Goal: Task Accomplishment & Management: Use online tool/utility

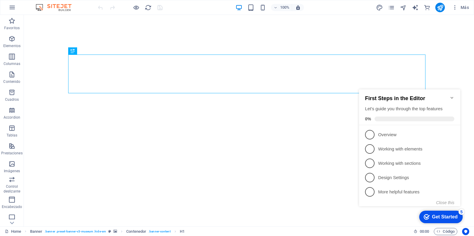
click at [454, 95] on icon "Minimize checklist" at bounding box center [452, 97] width 5 height 5
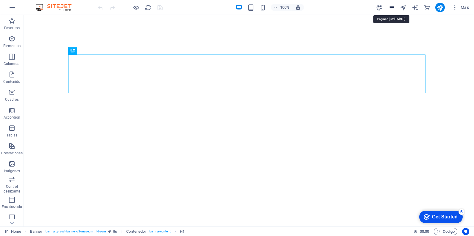
click at [390, 8] on icon "pages" at bounding box center [391, 7] width 7 height 7
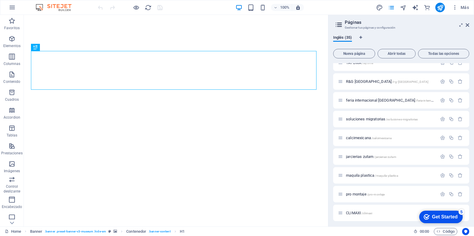
scroll to position [498, 0]
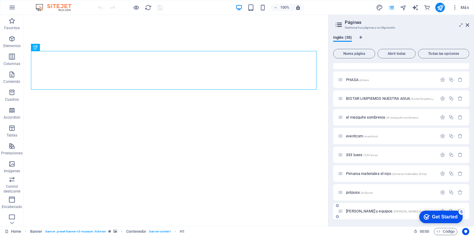
click at [366, 210] on span "[PERSON_NAME] y equipos /[PERSON_NAME]-muebles-y-equipos" at bounding box center [395, 211] width 99 height 4
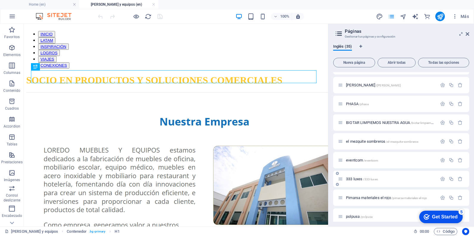
scroll to position [0, 0]
drag, startPoint x: 469, startPoint y: 35, endPoint x: 256, endPoint y: 128, distance: 232.4
click at [469, 35] on icon at bounding box center [468, 34] width 4 height 5
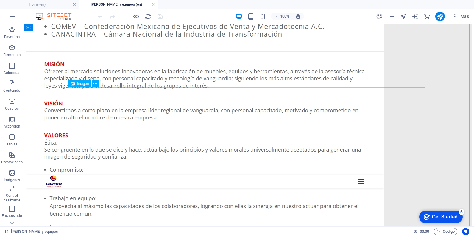
scroll to position [476, 0]
click at [222, 116] on figure at bounding box center [248, 187] width 445 height 269
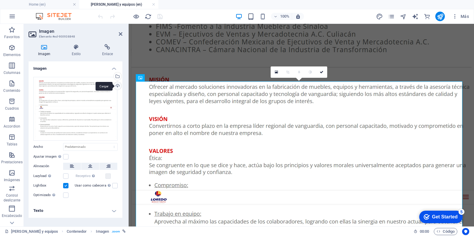
click at [117, 85] on div "Cargar" at bounding box center [117, 86] width 9 height 9
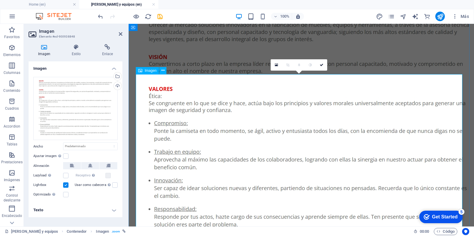
scroll to position [610, 0]
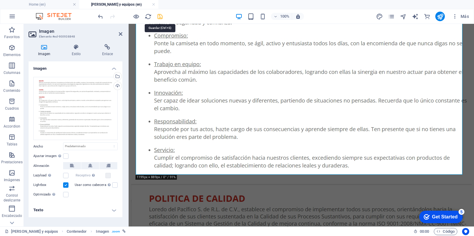
click at [159, 18] on icon "save" at bounding box center [160, 16] width 7 height 7
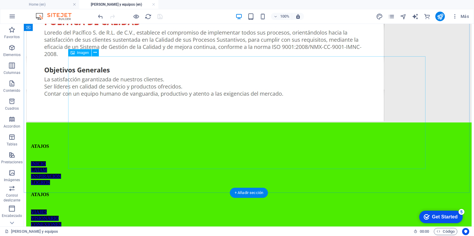
scroll to position [795, 0]
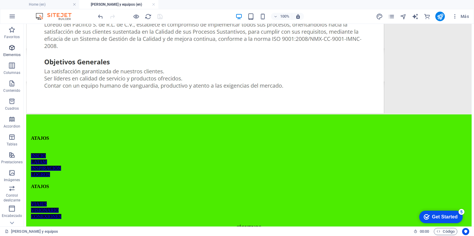
click at [11, 49] on icon "button" at bounding box center [11, 47] width 7 height 7
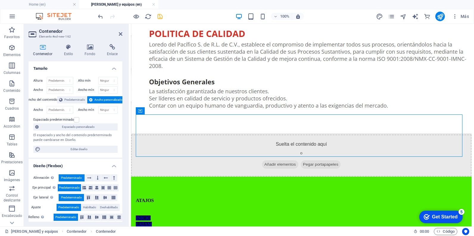
scroll to position [773, 0]
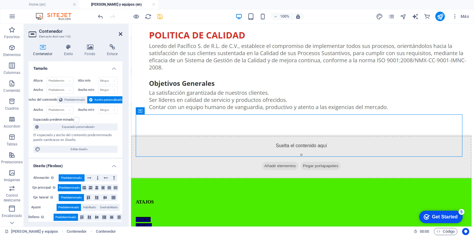
click at [121, 34] on icon at bounding box center [121, 34] width 4 height 5
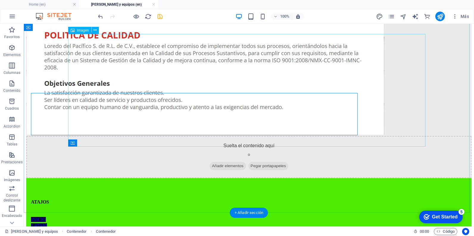
scroll to position [795, 0]
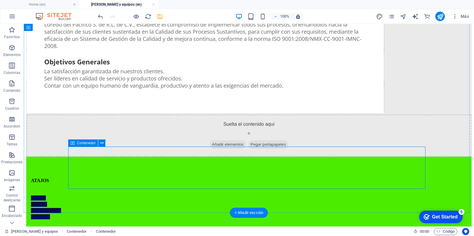
click at [223, 149] on span "Añadir elementos" at bounding box center [228, 144] width 36 height 8
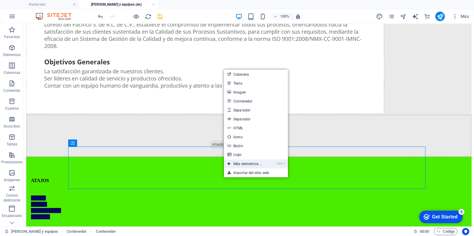
click at [251, 160] on link "Ctrl ⏎ Más elementos ..." at bounding box center [245, 163] width 42 height 9
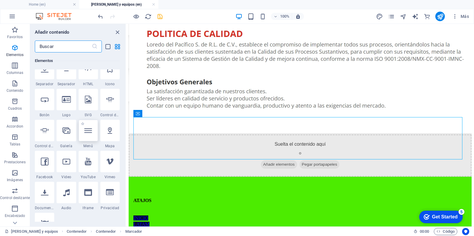
scroll to position [123, 0]
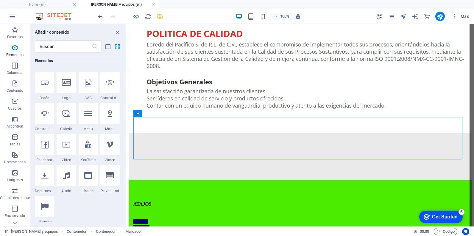
select select "ar16_9"
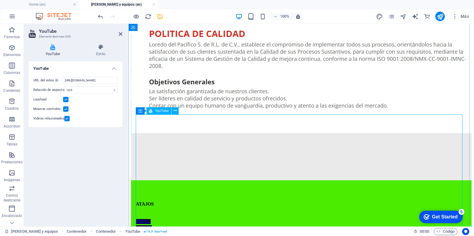
scroll to position [773, 0]
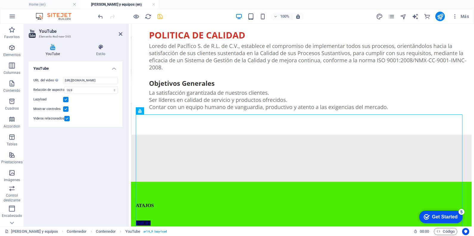
click at [66, 101] on label at bounding box center [65, 99] width 5 height 5
click at [0, 0] on input "Lazyload" at bounding box center [0, 0] width 0 height 0
click at [67, 109] on label at bounding box center [65, 108] width 5 height 5
click at [0, 0] on input "Mostrar controles" at bounding box center [0, 0] width 0 height 0
click at [67, 116] on label at bounding box center [66, 118] width 5 height 5
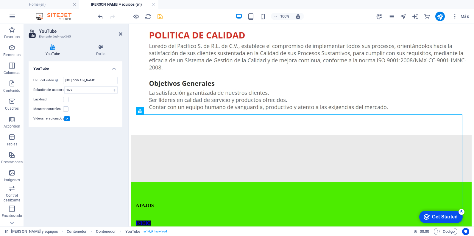
click at [0, 0] on input "Videos relacionados" at bounding box center [0, 0] width 0 height 0
click at [68, 111] on label at bounding box center [65, 108] width 5 height 5
click at [0, 0] on input "Mostrar controles" at bounding box center [0, 0] width 0 height 0
click at [87, 81] on input "[URL][DOMAIN_NAME]" at bounding box center [90, 80] width 54 height 7
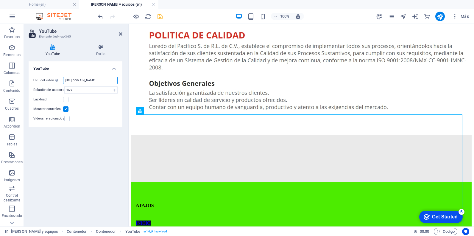
click at [87, 81] on input "[URL][DOMAIN_NAME]" at bounding box center [90, 80] width 54 height 7
paste input "[DOMAIN_NAME][URL]"
type input "[URL][DOMAIN_NAME]"
click at [161, 18] on icon "save" at bounding box center [160, 16] width 7 height 7
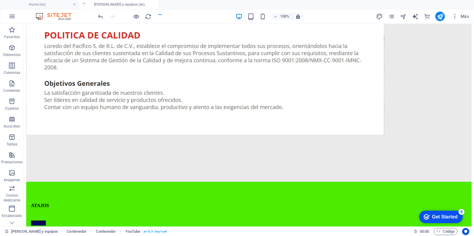
scroll to position [795, 0]
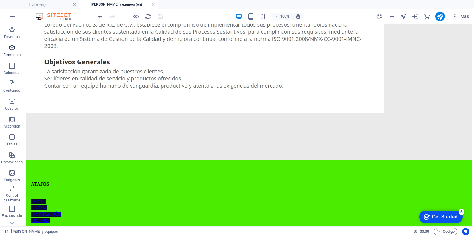
click at [10, 53] on p "Elementos" at bounding box center [11, 54] width 17 height 5
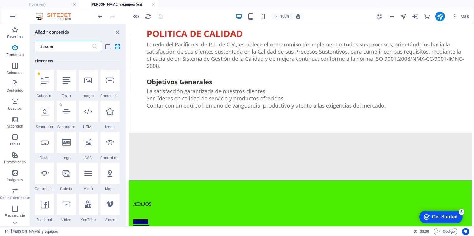
scroll to position [63, 0]
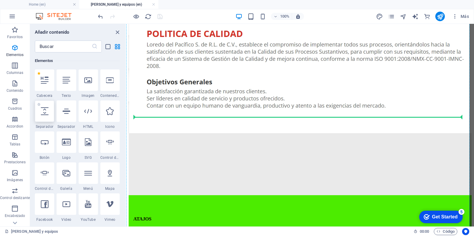
select select "px"
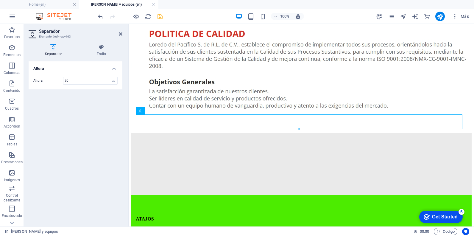
scroll to position [773, 0]
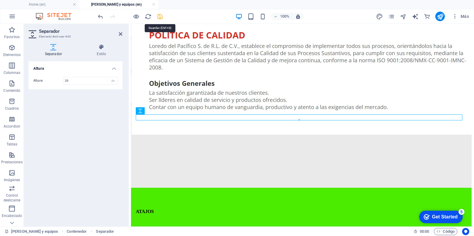
type input "20"
click at [157, 14] on icon "save" at bounding box center [160, 16] width 7 height 7
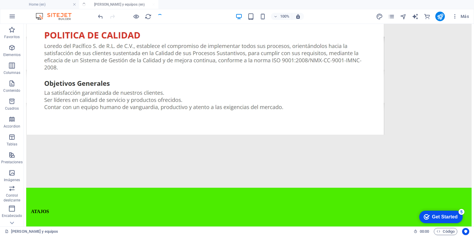
scroll to position [795, 0]
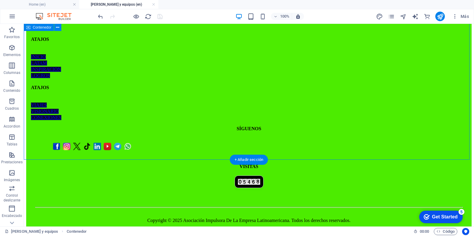
scroll to position [893, 0]
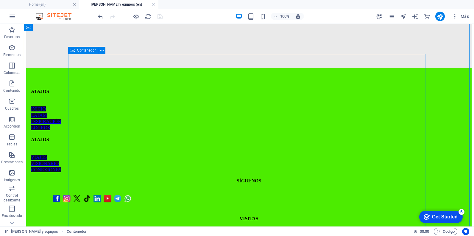
click at [71, 53] on icon at bounding box center [73, 50] width 4 height 7
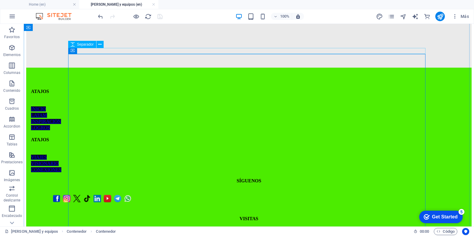
click at [116, 22] on div at bounding box center [248, 19] width 445 height 6
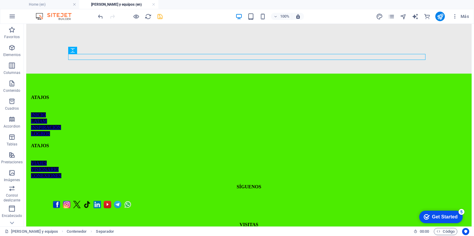
drag, startPoint x: 141, startPoint y: 57, endPoint x: 163, endPoint y: 230, distance: 173.5
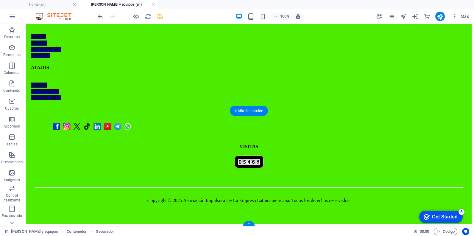
scroll to position [1067, 0]
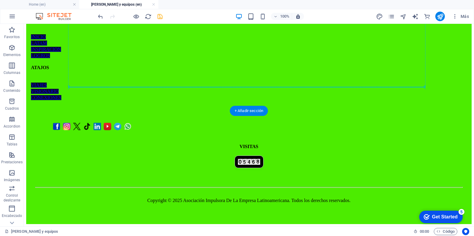
drag, startPoint x: 130, startPoint y: 27, endPoint x: 186, endPoint y: 86, distance: 81.9
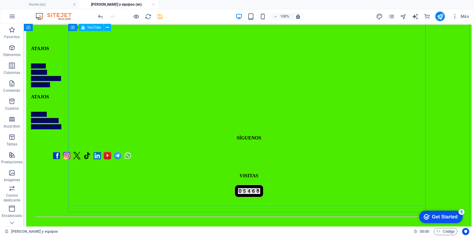
scroll to position [912, 0]
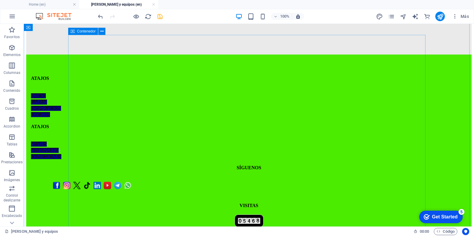
click at [71, 32] on icon at bounding box center [73, 31] width 4 height 7
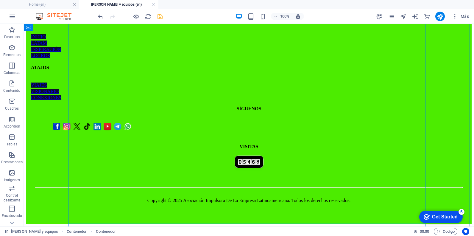
scroll to position [1061, 0]
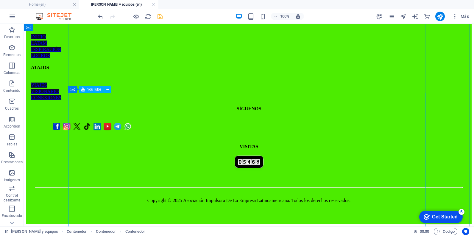
click at [99, 91] on span "YouTube" at bounding box center [94, 90] width 14 height 4
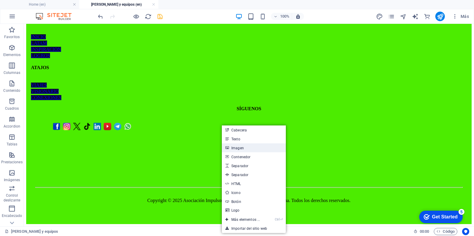
click at [247, 147] on link "Imagen" at bounding box center [254, 147] width 64 height 9
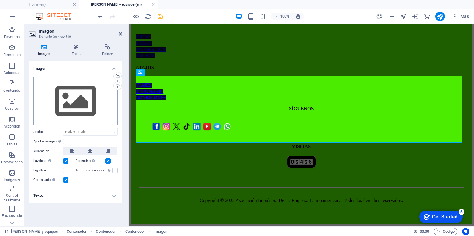
scroll to position [1007, 0]
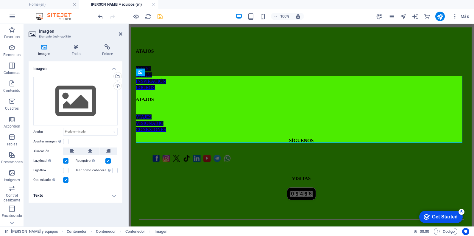
click at [69, 163] on div "Lazyload La carga de imágenes tras la carga de la página mejora la velocidad de…" at bounding box center [54, 160] width 42 height 7
click at [67, 162] on label at bounding box center [65, 160] width 5 height 5
click at [0, 0] on input "Lazyload La carga de imágenes tras la carga de la página mejora la velocidad de…" at bounding box center [0, 0] width 0 height 0
click at [67, 182] on label at bounding box center [65, 179] width 5 height 5
click at [0, 0] on input "Optimizado Las imágenes se comprimen para así mejorar la velocidad de las págin…" at bounding box center [0, 0] width 0 height 0
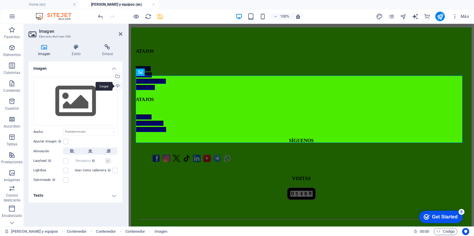
click at [114, 86] on div "Cargar" at bounding box center [117, 86] width 9 height 9
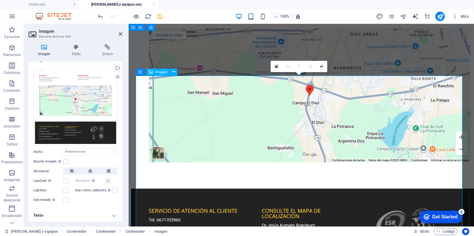
scroll to position [918, 0]
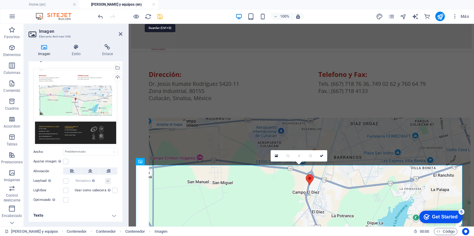
click at [160, 17] on icon "save" at bounding box center [160, 16] width 7 height 7
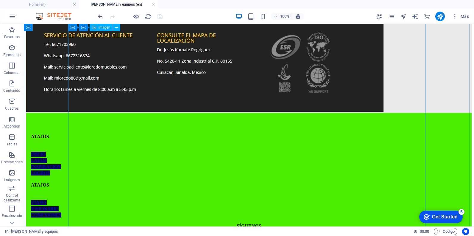
scroll to position [1091, 0]
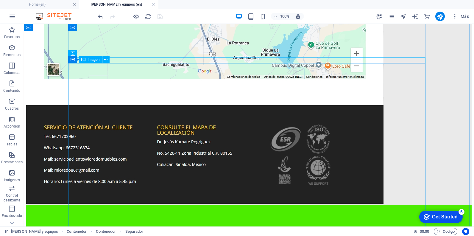
click at [90, 74] on figure at bounding box center [248, 40] width 445 height 329
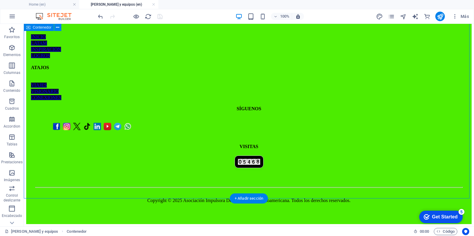
scroll to position [1359, 0]
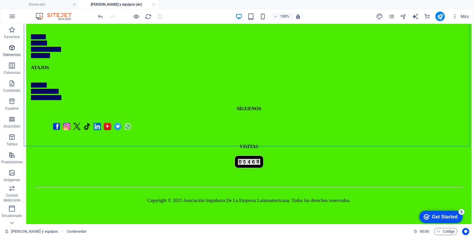
click at [15, 57] on p "Elementos" at bounding box center [11, 54] width 17 height 5
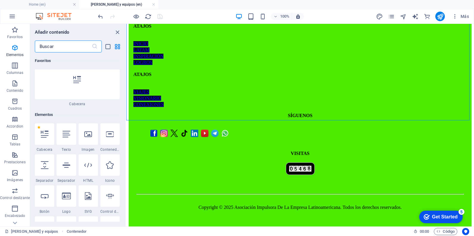
scroll to position [63, 0]
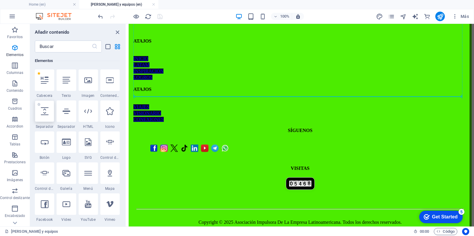
select select "px"
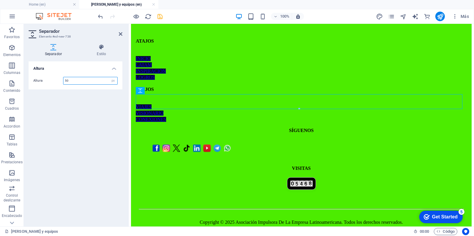
scroll to position [1288, 0]
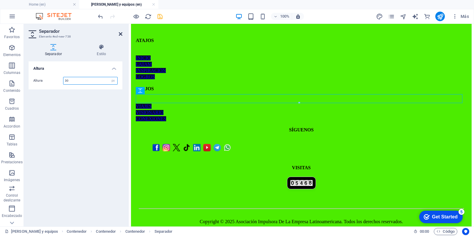
type input "30"
click at [119, 36] on icon at bounding box center [121, 34] width 4 height 5
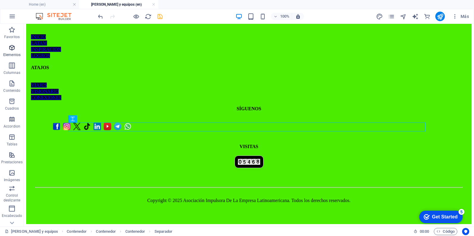
click at [16, 54] on p "Elementos" at bounding box center [11, 54] width 17 height 5
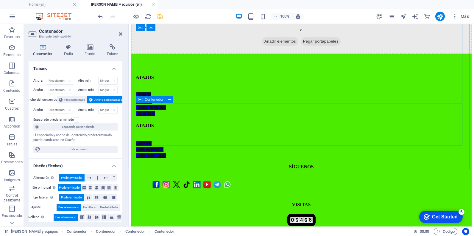
scroll to position [1288, 0]
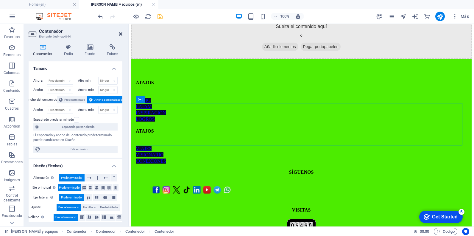
click at [119, 36] on icon at bounding box center [121, 34] width 4 height 5
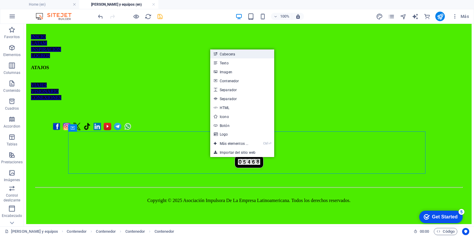
click at [235, 56] on link "Cabecera" at bounding box center [242, 53] width 64 height 9
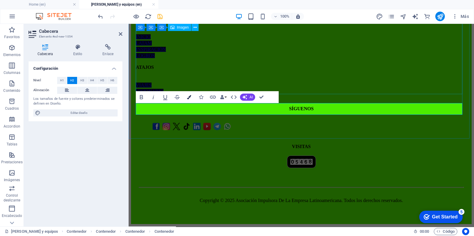
scroll to position [1288, 0]
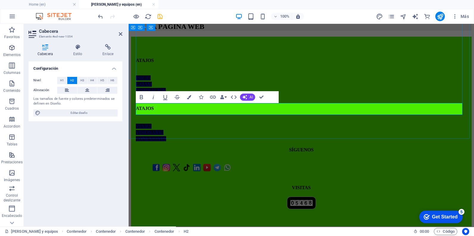
click at [138, 31] on h2 "IR A LA PÁGINA WEB" at bounding box center [301, 27] width 341 height 8
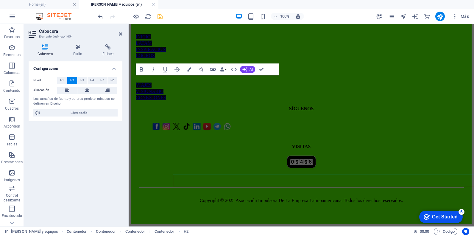
scroll to position [1316, 0]
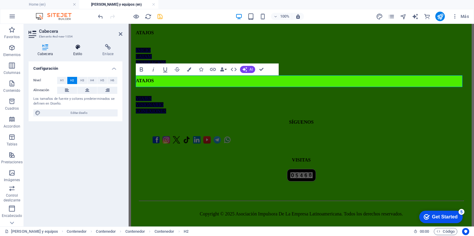
click at [75, 50] on h4 "Estilo" at bounding box center [78, 50] width 29 height 13
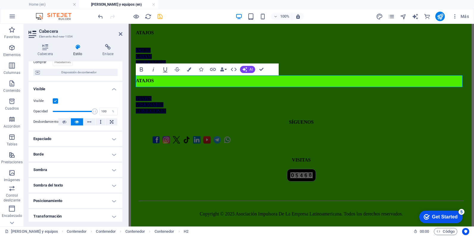
scroll to position [60, 0]
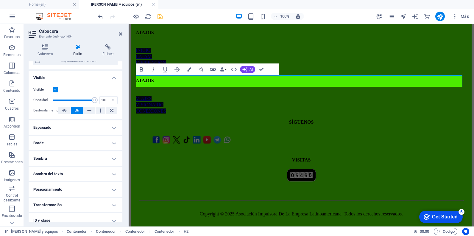
click at [87, 143] on h4 "Borde" at bounding box center [76, 143] width 94 height 14
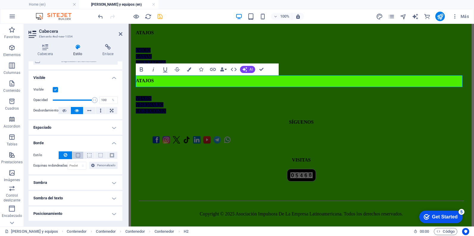
click at [79, 154] on button at bounding box center [77, 155] width 11 height 7
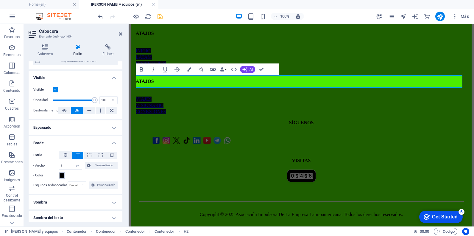
click at [64, 174] on button "- Color" at bounding box center [62, 175] width 7 height 7
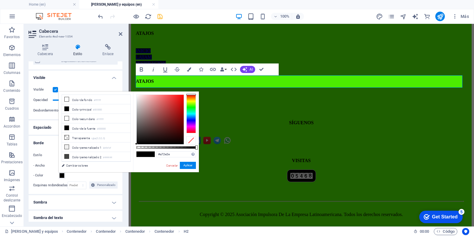
drag, startPoint x: 167, startPoint y: 118, endPoint x: 177, endPoint y: 102, distance: 18.5
click at [174, 106] on div at bounding box center [160, 119] width 47 height 49
drag, startPoint x: 177, startPoint y: 102, endPoint x: 186, endPoint y: 96, distance: 10.9
click at [185, 96] on div at bounding box center [166, 119] width 60 height 50
type input "#f80000"
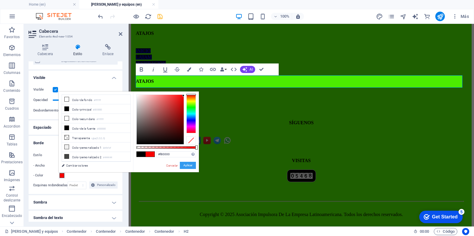
click at [188, 164] on button "Aplicar" at bounding box center [188, 165] width 16 height 7
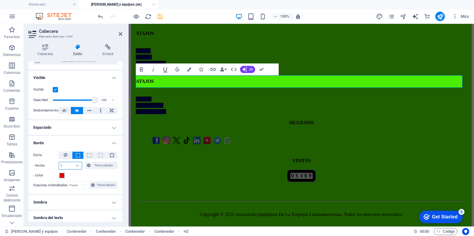
click at [67, 166] on input "1" at bounding box center [70, 165] width 23 height 7
type input "7"
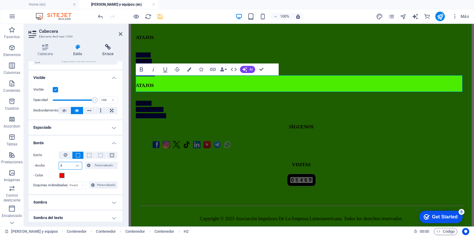
type input "8"
click at [110, 50] on h4 "Enlace" at bounding box center [107, 50] width 29 height 13
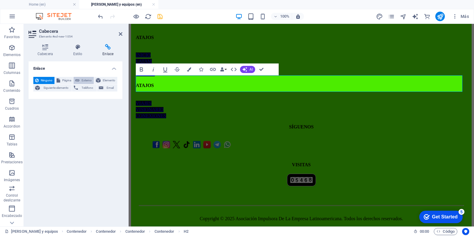
click at [78, 78] on icon at bounding box center [77, 80] width 4 height 7
select select "blank"
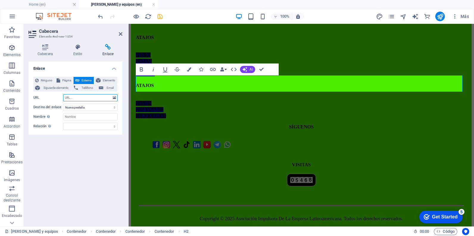
click at [77, 97] on input "URL" at bounding box center [90, 97] width 54 height 7
paste input "[URL][DOMAIN_NAME]"
type input "[URL][DOMAIN_NAME]"
click at [161, 14] on icon "save" at bounding box center [160, 16] width 7 height 7
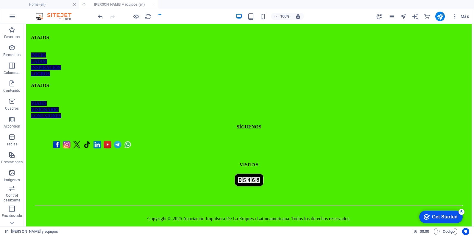
scroll to position [1386, 0]
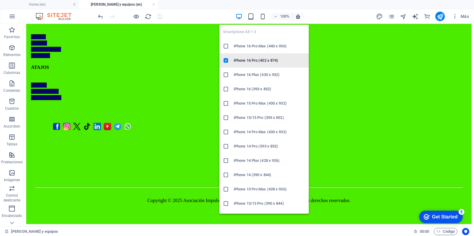
click at [259, 61] on h6 "iPhone 16 Pro (402 x 874)" at bounding box center [269, 60] width 71 height 7
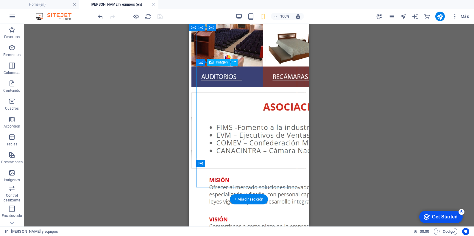
scroll to position [387, 0]
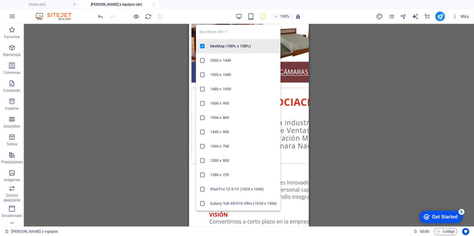
click at [233, 48] on h6 "Desktop (100% x 100%)" at bounding box center [243, 46] width 67 height 7
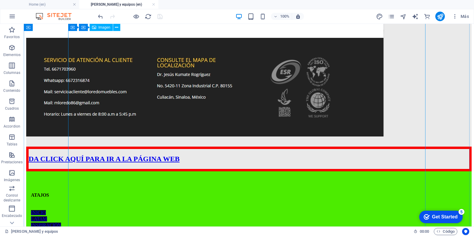
scroll to position [1396, 0]
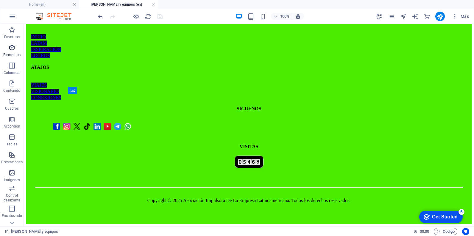
click at [1, 53] on span "Elementos" at bounding box center [12, 51] width 24 height 14
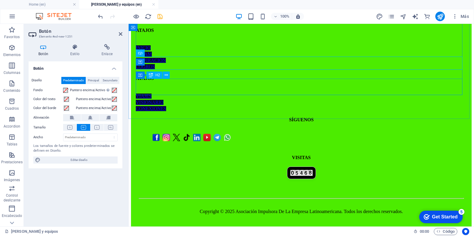
scroll to position [1325, 0]
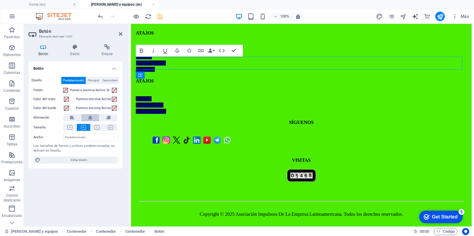
click at [90, 117] on icon at bounding box center [90, 117] width 4 height 7
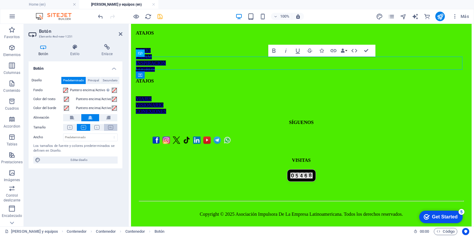
click at [110, 126] on icon at bounding box center [110, 127] width 5 height 4
click at [101, 129] on button at bounding box center [97, 127] width 13 height 7
click at [77, 126] on button at bounding box center [83, 127] width 13 height 7
click at [68, 124] on button at bounding box center [69, 127] width 13 height 7
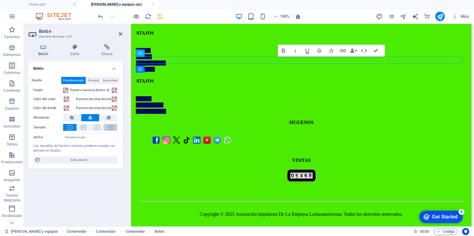
click at [109, 128] on icon at bounding box center [110, 127] width 5 height 4
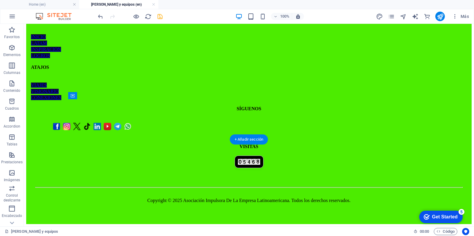
scroll to position [1396, 0]
drag, startPoint x: 86, startPoint y: 76, endPoint x: 210, endPoint y: 88, distance: 124.2
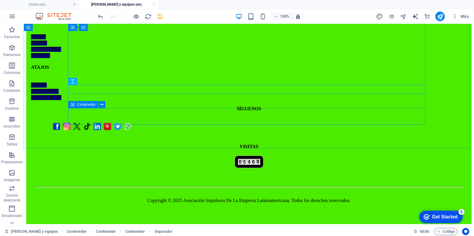
click at [76, 105] on div "Contenedor" at bounding box center [83, 104] width 30 height 7
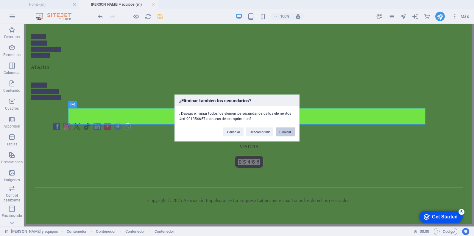
click at [289, 132] on button "Eliminar" at bounding box center [285, 131] width 19 height 9
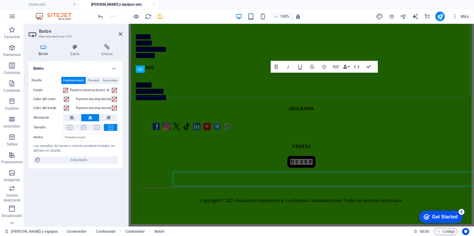
scroll to position [1318, 0]
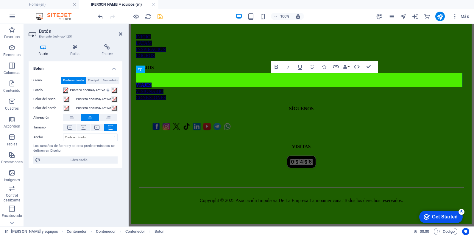
click at [64, 91] on button "Fondo" at bounding box center [65, 90] width 5 height 7
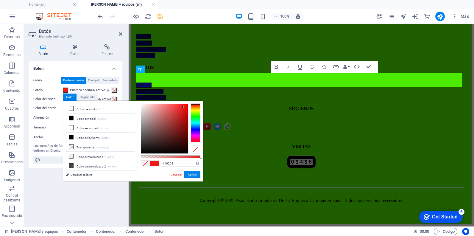
type input "#ff0000"
drag, startPoint x: 168, startPoint y: 117, endPoint x: 190, endPoint y: 101, distance: 27.5
click at [190, 101] on div "#ff0000 Formatos soportados #0852ed rgb(8, 82, 237) rgba(8, 82, 237, 90%) hsv(2…" at bounding box center [171, 184] width 66 height 167
click at [192, 171] on button "Aplicar" at bounding box center [192, 174] width 16 height 7
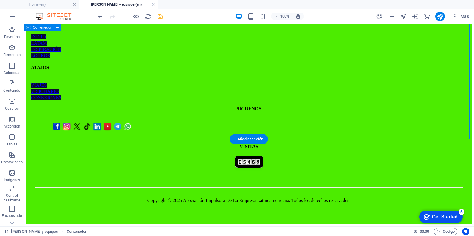
scroll to position [1359, 0]
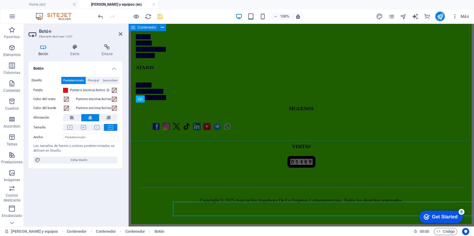
scroll to position [1289, 0]
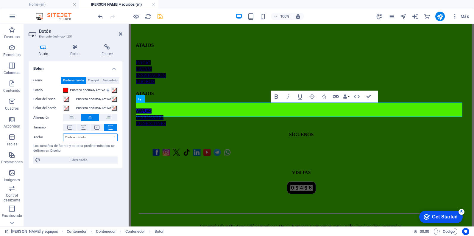
click at [92, 137] on select "Predeterminado px rem % em vh vw" at bounding box center [90, 137] width 54 height 7
click at [93, 137] on select "Predeterminado px rem % em vh vw" at bounding box center [90, 137] width 54 height 7
click at [79, 57] on div "Botón Estilo Enlace Botón Diseño Predeterminado Principal Secundario Fondo Punt…" at bounding box center [76, 132] width 94 height 177
click at [79, 53] on h4 "Estilo" at bounding box center [75, 50] width 31 height 13
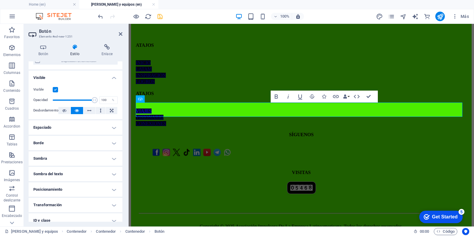
scroll to position [89, 0]
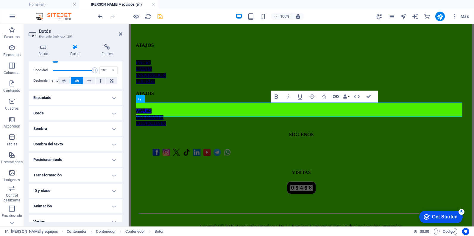
click at [83, 112] on h4 "Borde" at bounding box center [76, 113] width 94 height 14
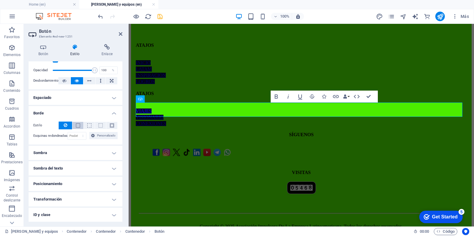
click at [77, 125] on span at bounding box center [78, 125] width 4 height 4
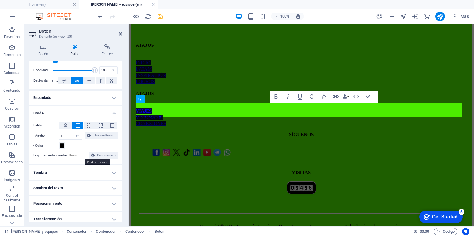
click at [81, 155] on select "Predeterminado px rem % vh vw Personalizado" at bounding box center [77, 155] width 18 height 7
select select "px"
click at [77, 152] on select "Predeterminado px rem % vh vw Personalizado" at bounding box center [77, 155] width 18 height 7
type input "7"
click at [160, 18] on icon "save" at bounding box center [160, 16] width 7 height 7
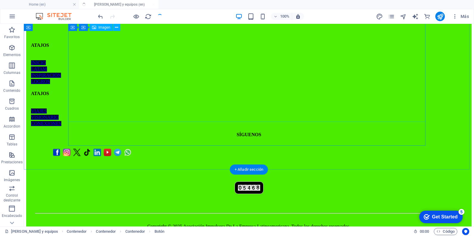
scroll to position [1359, 0]
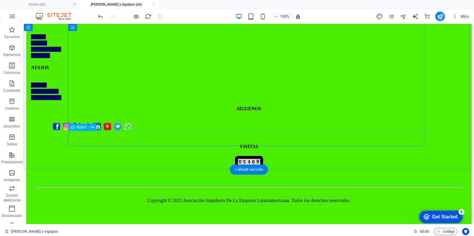
select select "px"
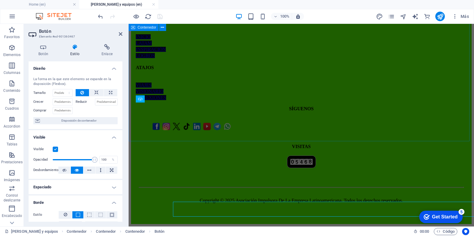
scroll to position [1289, 0]
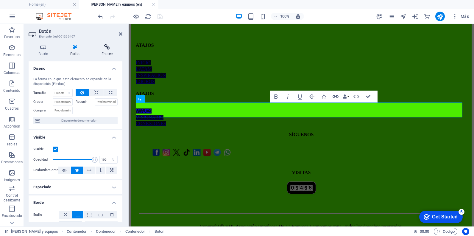
click at [106, 49] on icon at bounding box center [107, 47] width 31 height 6
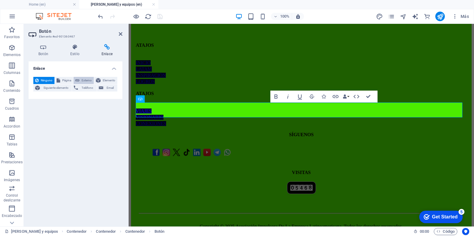
click at [79, 80] on icon at bounding box center [77, 80] width 4 height 7
select select "blank"
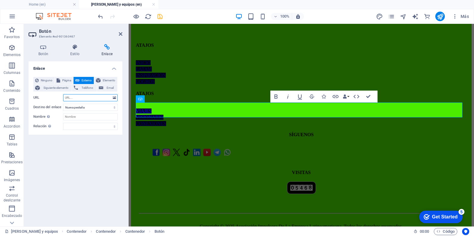
paste input "[URL][DOMAIN_NAME]"
type input "[URL][DOMAIN_NAME]"
click at [158, 15] on icon "save" at bounding box center [160, 16] width 7 height 7
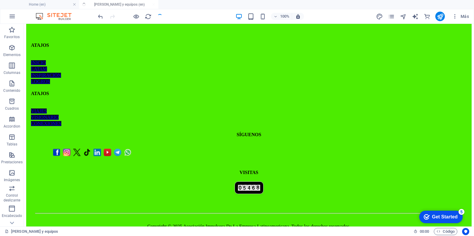
scroll to position [1359, 0]
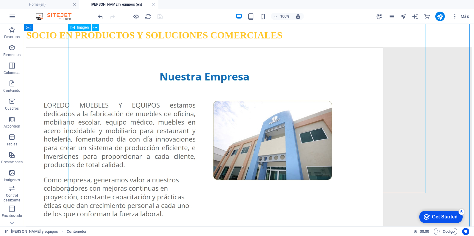
scroll to position [0, 0]
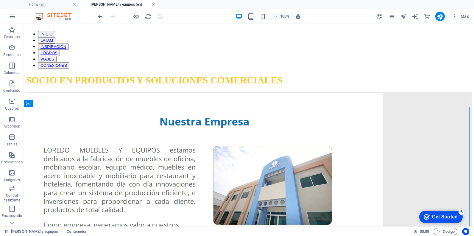
click at [153, 3] on link at bounding box center [154, 5] width 4 height 6
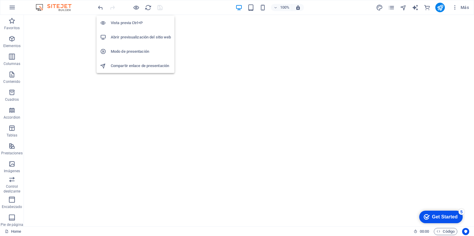
click at [136, 19] on li "Vista previa Ctrl+P" at bounding box center [135, 23] width 78 height 14
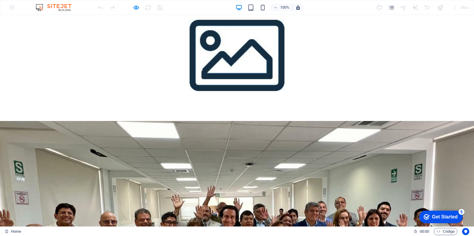
scroll to position [774, 0]
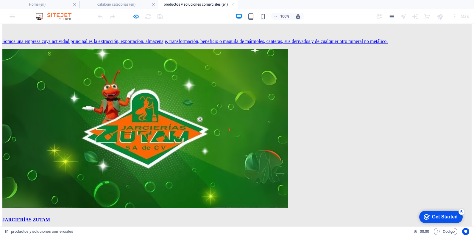
scroll to position [447, 0]
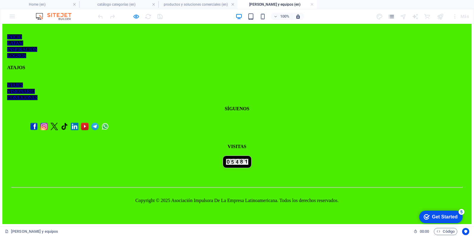
scroll to position [1369, 0]
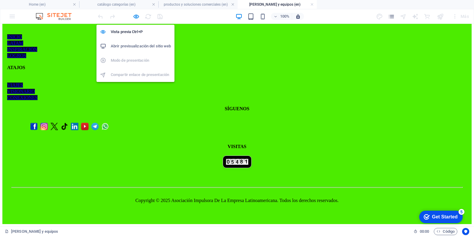
click at [142, 44] on h6 "Abrir previsualización del sitio web" at bounding box center [141, 46] width 60 height 7
drag, startPoint x: 134, startPoint y: 29, endPoint x: 168, endPoint y: 21, distance: 34.8
click at [134, 29] on h6 "Vista previa Ctrl+P" at bounding box center [141, 31] width 60 height 7
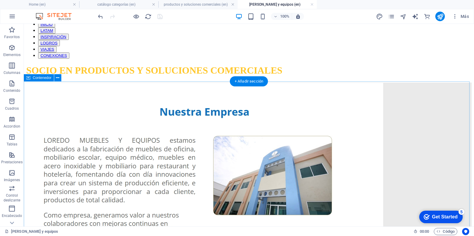
scroll to position [0, 0]
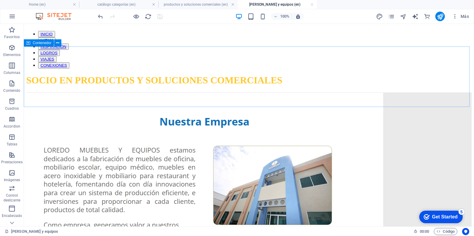
click at [31, 42] on div "Contenedor" at bounding box center [39, 42] width 30 height 7
click at [311, 3] on link at bounding box center [312, 5] width 4 height 6
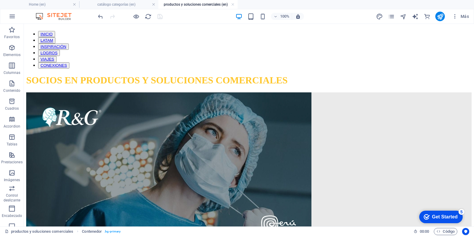
scroll to position [447, 0]
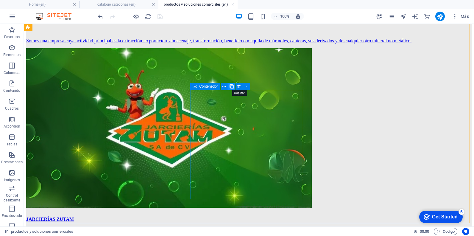
click at [231, 88] on icon at bounding box center [232, 86] width 4 height 6
click at [389, 18] on icon "pages" at bounding box center [391, 16] width 7 height 7
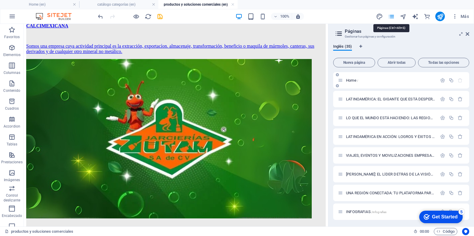
scroll to position [444, 0]
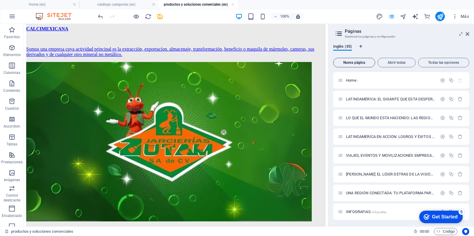
click at [361, 63] on span "Nueva página" at bounding box center [354, 63] width 37 height 4
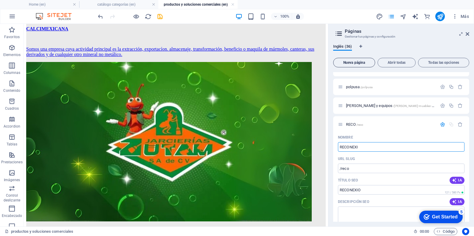
type input "RECONEXIO"
type input "/reco"
type input "RECONEXION"
type input "/reconexion"
type input "RECONEXION"
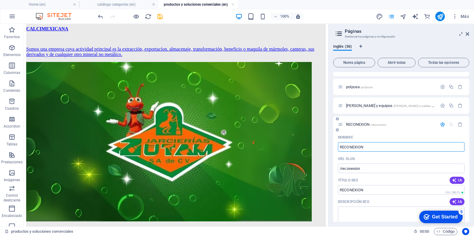
click at [440, 125] on icon "button" at bounding box center [442, 124] width 5 height 5
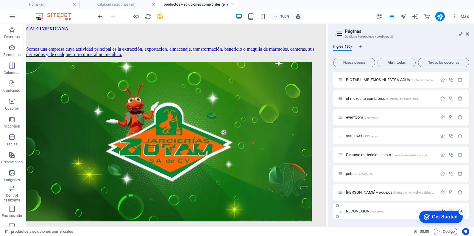
scroll to position [526, 0]
drag, startPoint x: 158, startPoint y: 15, endPoint x: 218, endPoint y: 41, distance: 65.8
click at [158, 15] on icon "save" at bounding box center [160, 16] width 7 height 7
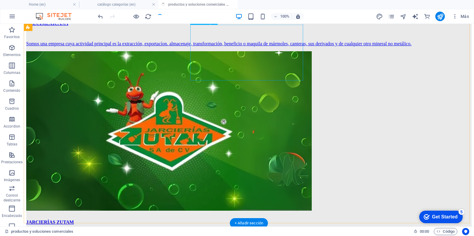
scroll to position [447, 0]
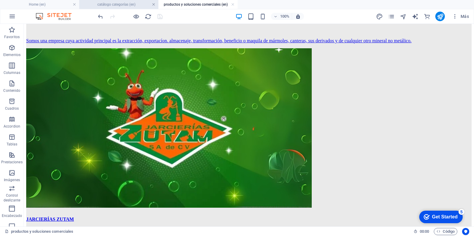
click at [154, 4] on link at bounding box center [154, 5] width 4 height 6
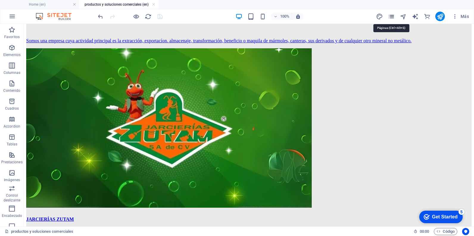
click at [393, 18] on icon "pages" at bounding box center [391, 16] width 7 height 7
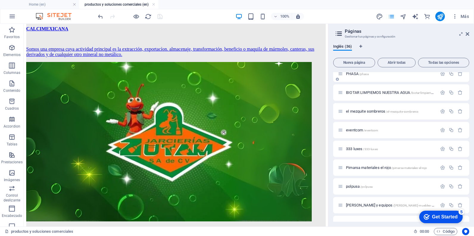
scroll to position [526, 0]
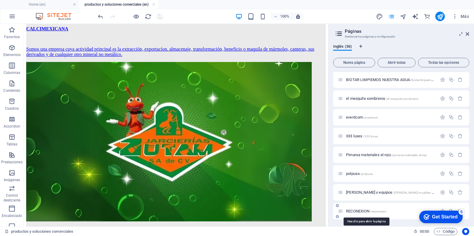
click at [358, 210] on span "RECONEXION /reconexion" at bounding box center [366, 211] width 40 height 4
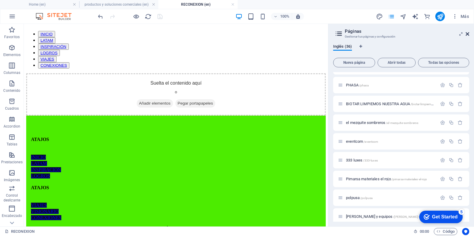
scroll to position [0, 0]
click at [467, 34] on icon at bounding box center [468, 34] width 4 height 5
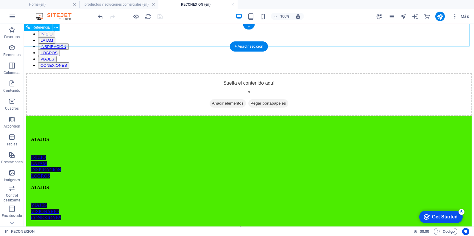
click at [66, 38] on nav "INICIO LATAM INSPIRACIÓN LOGROS VIAJES CONEXIONES" at bounding box center [248, 50] width 445 height 38
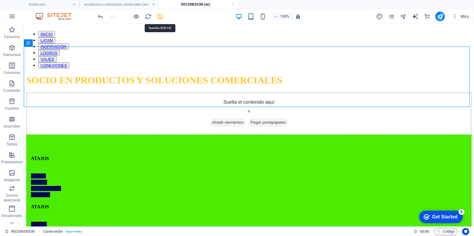
click at [161, 17] on icon "save" at bounding box center [160, 16] width 7 height 7
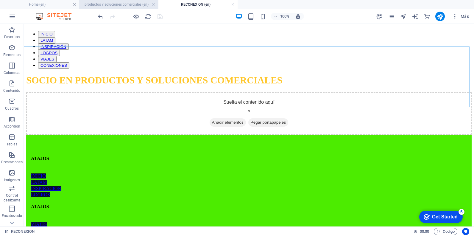
click at [122, 3] on h4 "productos y soluciones comerciales (en)" at bounding box center [118, 4] width 79 height 7
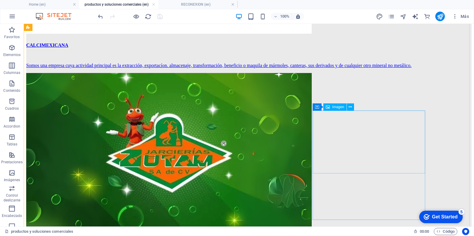
scroll to position [414, 0]
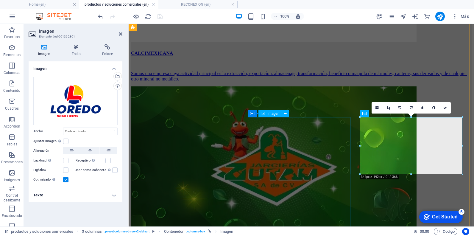
scroll to position [415, 0]
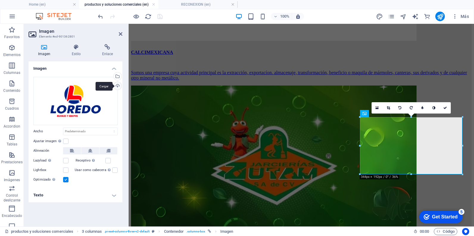
click at [116, 86] on div "Cargar" at bounding box center [117, 86] width 9 height 9
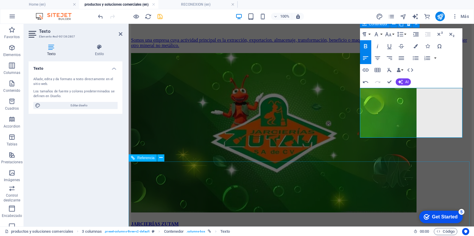
scroll to position [504, 0]
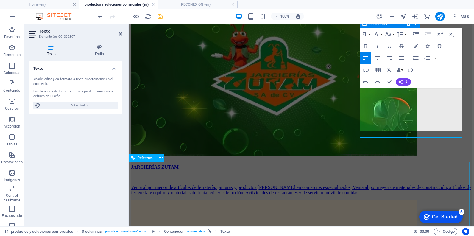
scroll to position [852, 1]
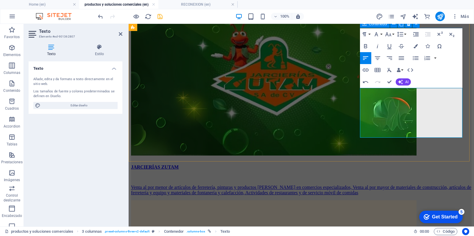
click at [161, 15] on icon "save" at bounding box center [160, 16] width 7 height 7
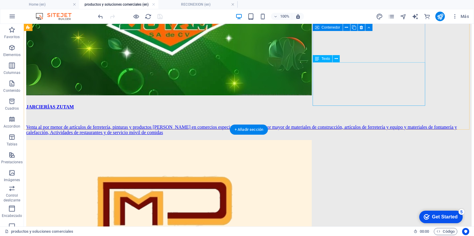
scroll to position [470, 0]
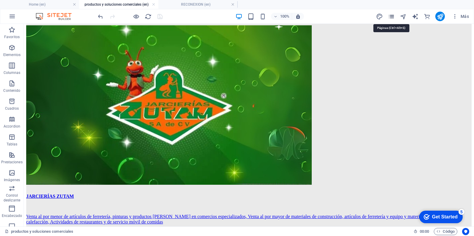
click at [392, 14] on icon "pages" at bounding box center [391, 16] width 7 height 7
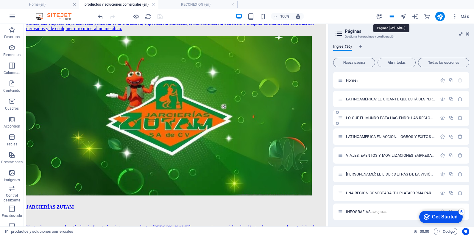
scroll to position [467, 0]
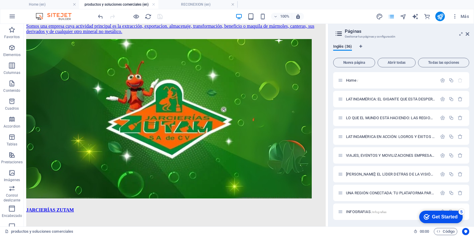
click at [463, 49] on div "Inglés (36)" at bounding box center [401, 49] width 136 height 11
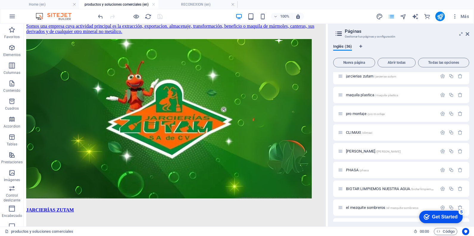
scroll to position [526, 0]
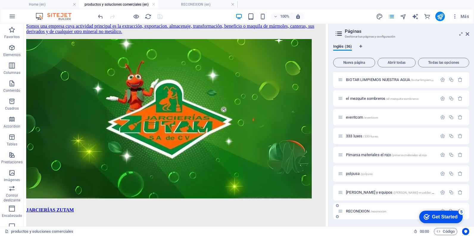
click at [364, 211] on span "RECONEXION /reconexion" at bounding box center [366, 211] width 40 height 4
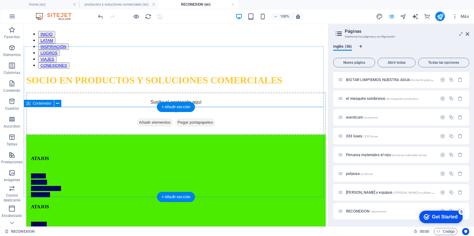
scroll to position [0, 0]
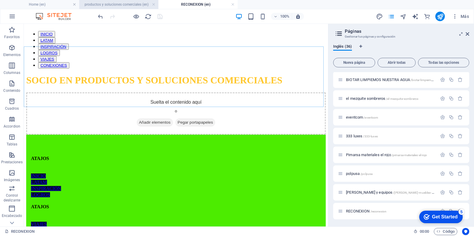
click at [133, 6] on h4 "productos y soluciones comerciales (en)" at bounding box center [118, 4] width 79 height 7
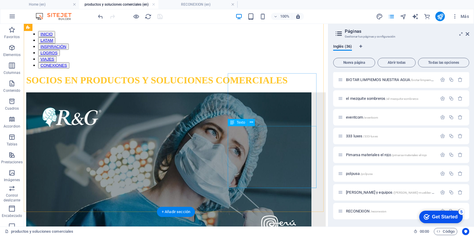
scroll to position [467, 0]
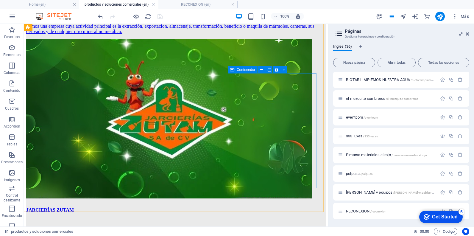
click at [232, 69] on icon at bounding box center [232, 69] width 4 height 7
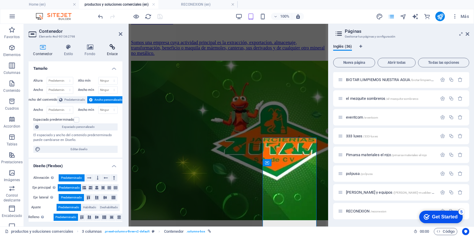
click at [112, 45] on icon at bounding box center [112, 47] width 20 height 6
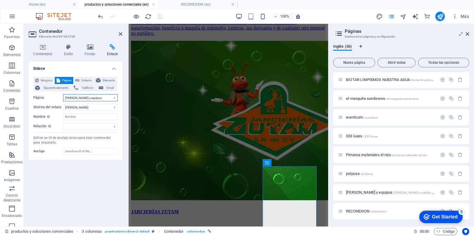
drag, startPoint x: 90, startPoint y: 98, endPoint x: 91, endPoint y: 101, distance: 3.2
click at [90, 98] on select "Home LATINOAMÉRICA: EL GIGANTE QUE ESTÁ DESPERTANDO LO QUE EL MUNDO ESTÁ HACIEN…" at bounding box center [90, 97] width 54 height 7
select select "35"
click at [63, 94] on select "Home LATINOAMÉRICA: EL GIGANTE QUE ESTÁ DESPERTANDO LO QUE EL MUNDO ESTÁ HACIEN…" at bounding box center [90, 97] width 54 height 7
click at [160, 16] on icon "save" at bounding box center [160, 16] width 7 height 7
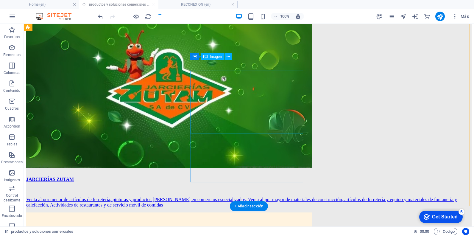
scroll to position [477, 0]
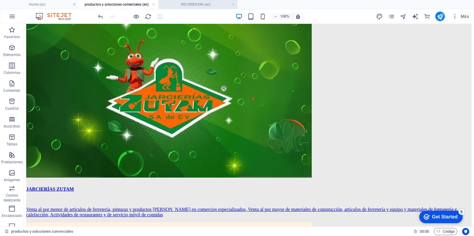
click at [212, 4] on h4 "RECONEXION (en)" at bounding box center [197, 4] width 79 height 7
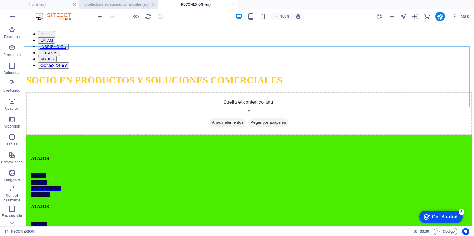
click at [113, 7] on h4 "productos y soluciones comerciales (en)" at bounding box center [118, 4] width 79 height 7
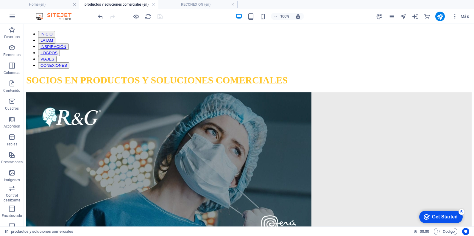
scroll to position [477, 0]
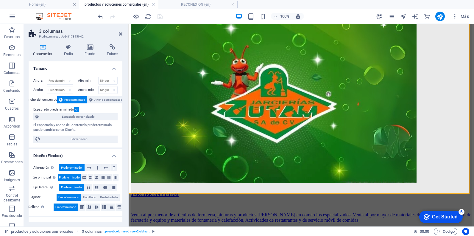
scroll to position [472, 0]
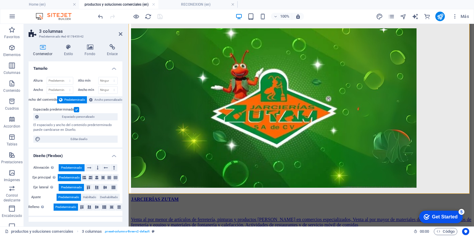
click at [88, 47] on icon at bounding box center [90, 47] width 20 height 6
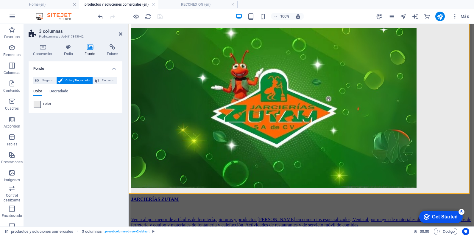
click at [35, 105] on span at bounding box center [37, 104] width 7 height 7
type input "#eaeaea"
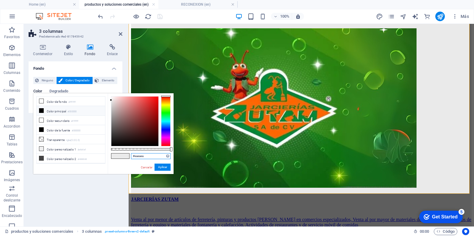
click at [140, 158] on input "#eaeaea" at bounding box center [151, 156] width 40 height 6
click at [146, 167] on link "Cancelar" at bounding box center [146, 167] width 13 height 4
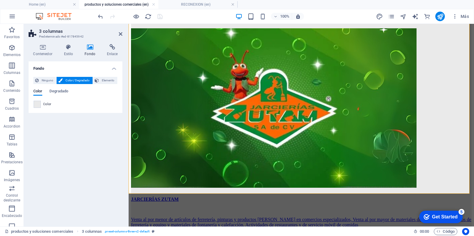
click at [110, 175] on div "Fondo Ninguno Color / Degradado Elemento Estirar fondo a ancho completo Superpo…" at bounding box center [76, 141] width 94 height 160
click at [121, 32] on icon at bounding box center [121, 34] width 4 height 5
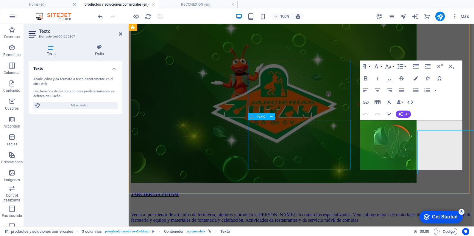
scroll to position [472, 0]
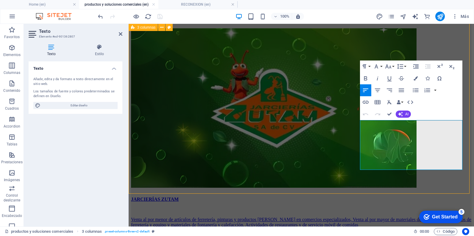
scroll to position [482, 0]
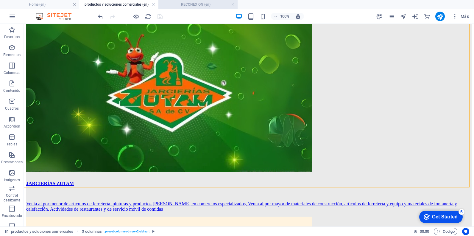
click at [179, 7] on h4 "RECONEXION (en)" at bounding box center [197, 4] width 79 height 7
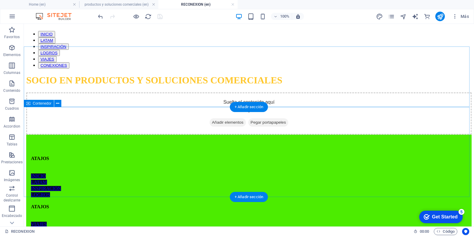
click at [57, 117] on div "Suelta el contenido aquí o Añadir elementos Pegar portapapeles" at bounding box center [248, 113] width 445 height 42
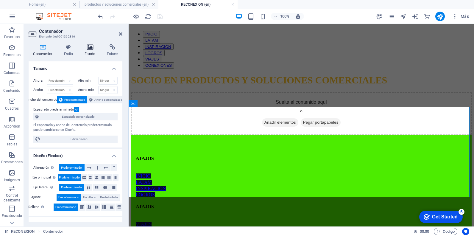
click at [89, 46] on icon at bounding box center [90, 47] width 20 height 6
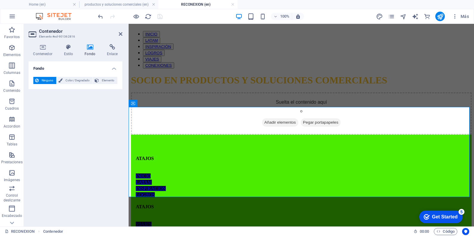
click at [63, 76] on div "Ninguno Color / Degradado Elemento Estirar fondo a ancho completo Superposición…" at bounding box center [76, 80] width 94 height 17
click at [69, 82] on span "Color / Degradado" at bounding box center [77, 80] width 26 height 7
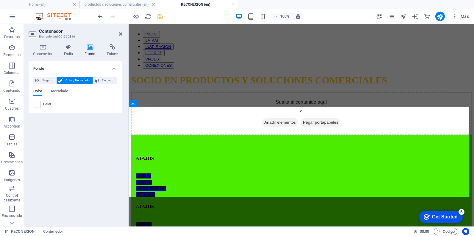
click at [36, 105] on span at bounding box center [37, 104] width 7 height 7
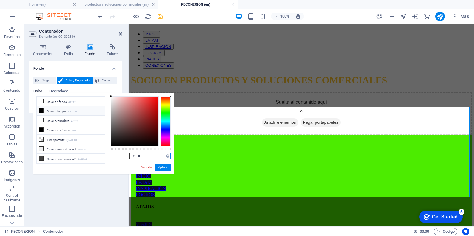
click at [138, 154] on input "#ffffff" at bounding box center [151, 156] width 40 height 6
paste input "eaeaea"
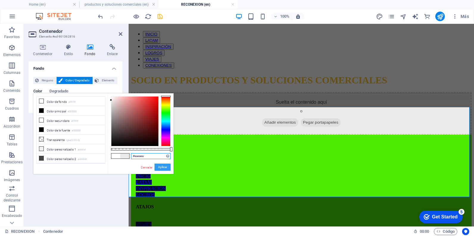
type input "#eaeaea"
click at [159, 167] on button "Aplicar" at bounding box center [163, 166] width 16 height 7
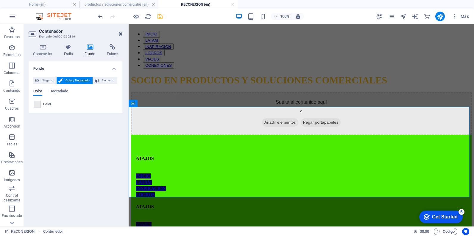
click at [120, 32] on icon at bounding box center [121, 34] width 4 height 5
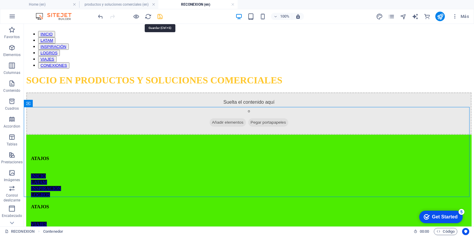
click at [160, 17] on icon "save" at bounding box center [160, 16] width 7 height 7
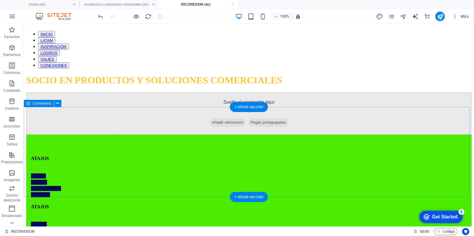
click at [225, 127] on span "Añadir elementos" at bounding box center [228, 122] width 36 height 8
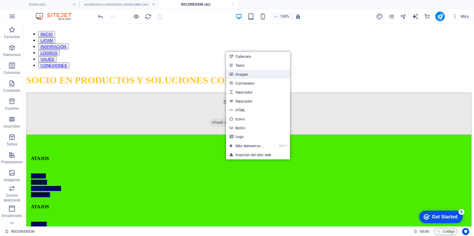
click at [258, 72] on link "Imagen" at bounding box center [258, 74] width 64 height 9
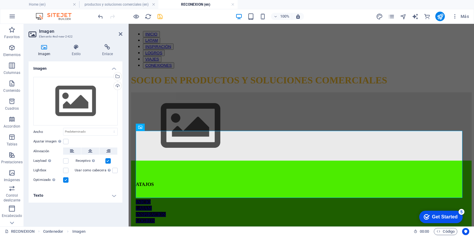
click at [67, 179] on label at bounding box center [65, 179] width 5 height 5
click at [0, 0] on input "Optimizado Las imágenes se comprimen para así mejorar la velocidad de las págin…" at bounding box center [0, 0] width 0 height 0
click at [67, 171] on label at bounding box center [65, 170] width 5 height 5
click at [0, 0] on input "Lightbox" at bounding box center [0, 0] width 0 height 0
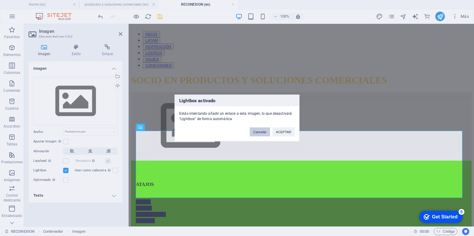
click at [265, 134] on button "Cancelar" at bounding box center [260, 131] width 20 height 9
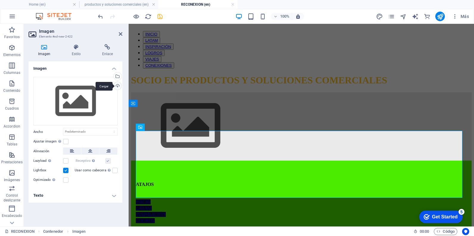
click at [120, 87] on div "Cargar" at bounding box center [117, 86] width 9 height 9
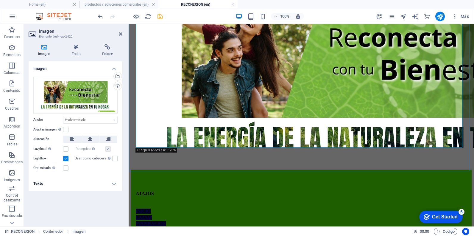
scroll to position [119, 0]
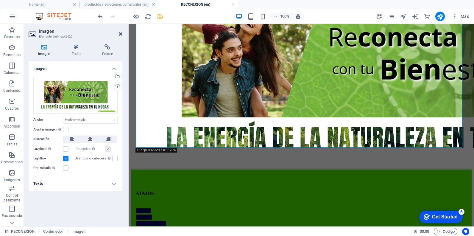
click at [120, 35] on icon at bounding box center [121, 34] width 4 height 5
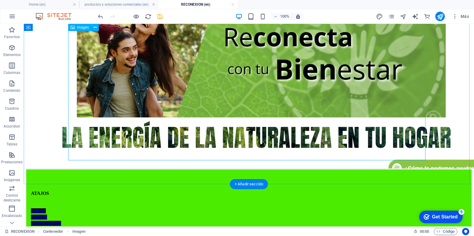
click at [265, 155] on figure at bounding box center [248, 71] width 445 height 196
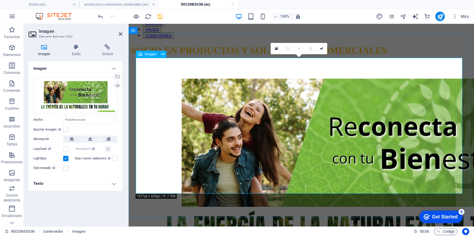
scroll to position [89, 0]
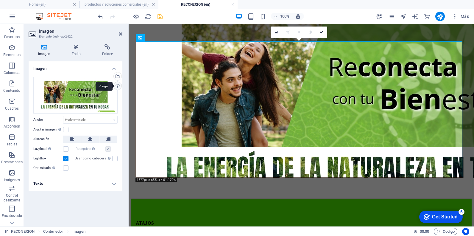
click at [118, 85] on div "Cargar" at bounding box center [117, 86] width 9 height 9
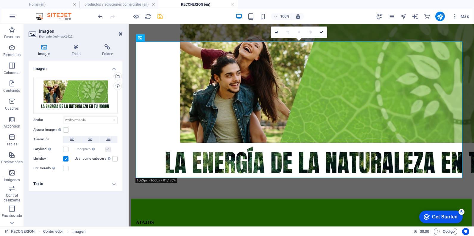
click at [121, 34] on icon at bounding box center [121, 34] width 4 height 5
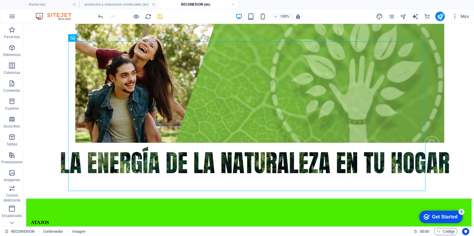
click at [159, 18] on icon "save" at bounding box center [160, 16] width 7 height 7
click at [11, 69] on span "Columnas" at bounding box center [12, 69] width 24 height 14
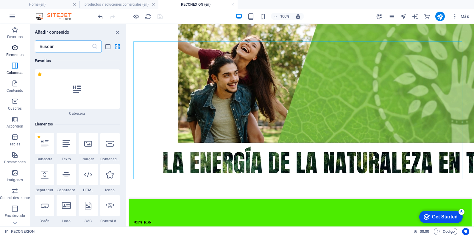
click at [15, 50] on icon "button" at bounding box center [14, 47] width 7 height 7
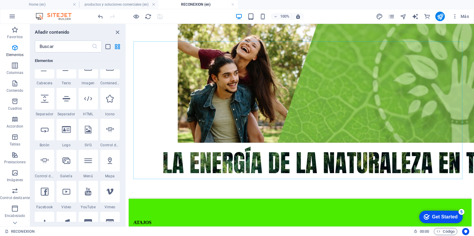
scroll to position [66, 0]
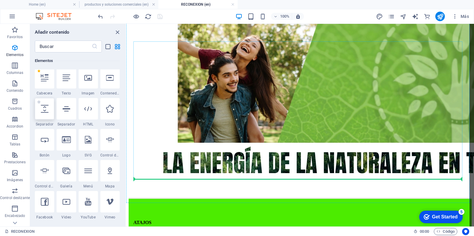
select select "px"
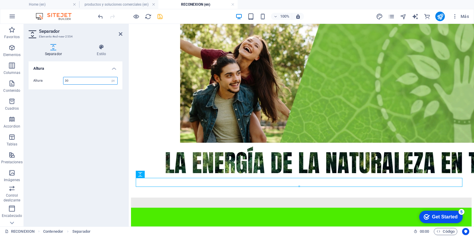
type input "3"
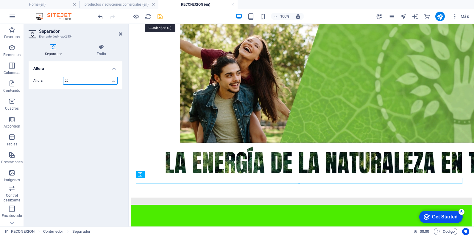
type input "20"
drag, startPoint x: 157, startPoint y: 15, endPoint x: 126, endPoint y: 99, distance: 89.9
click at [157, 15] on icon "save" at bounding box center [160, 16] width 7 height 7
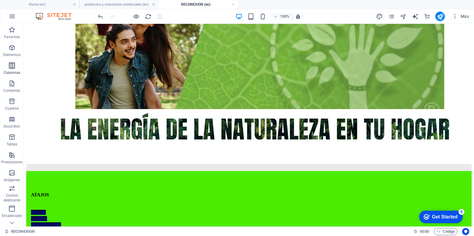
scroll to position [149, 0]
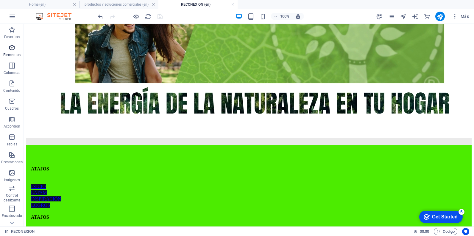
click at [12, 55] on p "Elementos" at bounding box center [11, 54] width 17 height 5
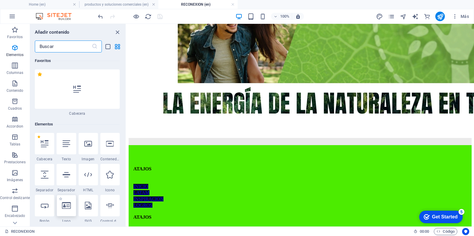
scroll to position [63, 0]
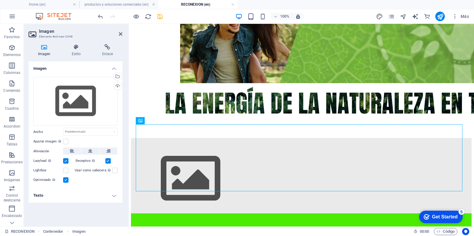
click at [66, 161] on label at bounding box center [65, 160] width 5 height 5
click at [0, 0] on input "Lazyload La carga de imágenes tras la carga de la página mejora la velocidad de…" at bounding box center [0, 0] width 0 height 0
click at [65, 178] on label at bounding box center [65, 179] width 5 height 5
click at [0, 0] on input "Optimizado Las imágenes se comprimen para así mejorar la velocidad de las págin…" at bounding box center [0, 0] width 0 height 0
click at [64, 171] on label at bounding box center [65, 170] width 5 height 5
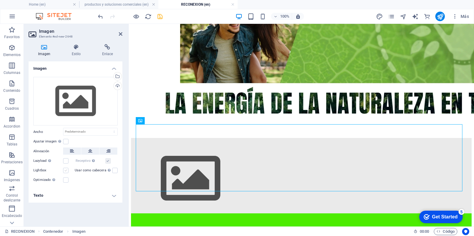
click at [0, 0] on input "Lightbox" at bounding box center [0, 0] width 0 height 0
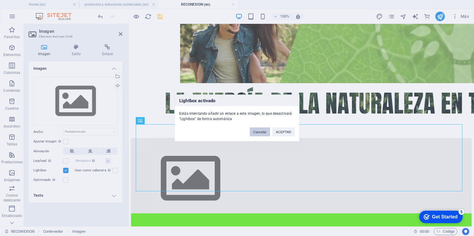
click at [259, 135] on button "Cancelar" at bounding box center [260, 131] width 20 height 9
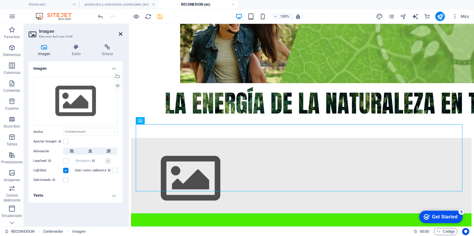
click at [121, 33] on icon at bounding box center [121, 34] width 4 height 5
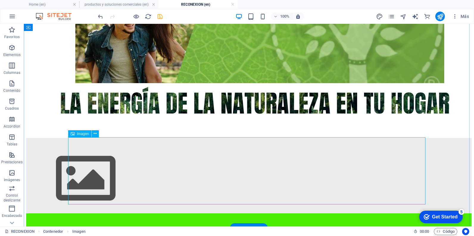
click at [155, 157] on figure at bounding box center [248, 179] width 445 height 68
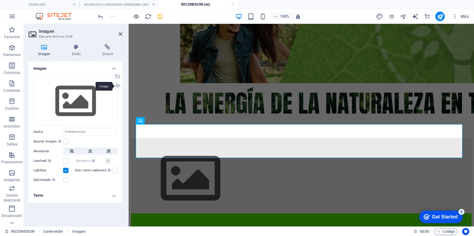
click at [115, 82] on div "Cargar" at bounding box center [117, 86] width 9 height 9
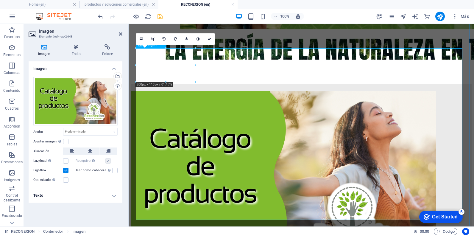
scroll to position [179, 0]
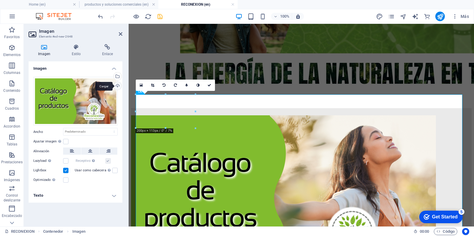
click at [117, 82] on div "Cargar" at bounding box center [117, 86] width 9 height 9
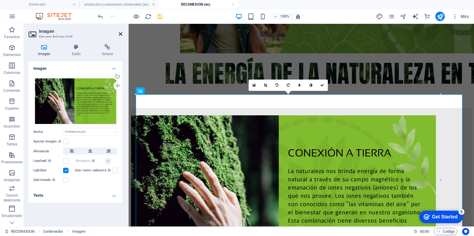
click at [120, 35] on icon at bounding box center [121, 34] width 4 height 5
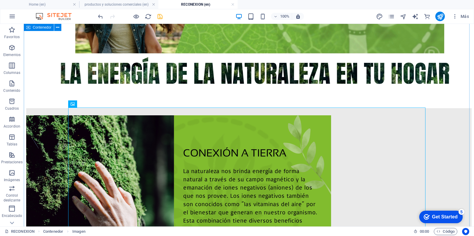
click at [447, 101] on div at bounding box center [248, 101] width 445 height 374
click at [75, 105] on div "Imagen" at bounding box center [79, 103] width 23 height 7
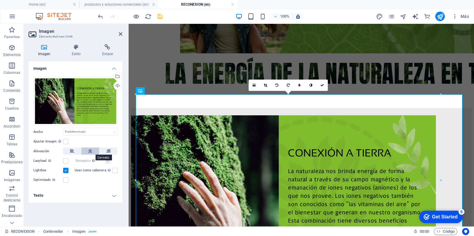
click at [93, 152] on button at bounding box center [90, 150] width 18 height 7
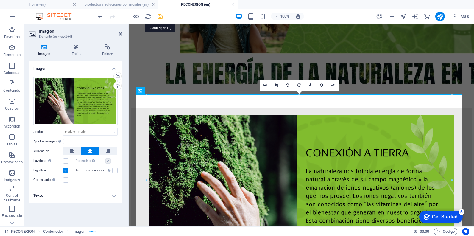
click at [159, 18] on icon "save" at bounding box center [160, 16] width 7 height 7
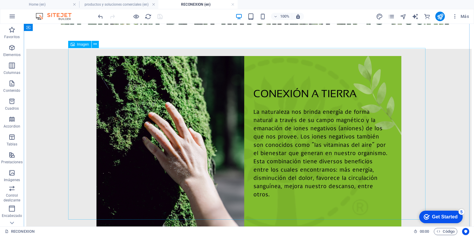
scroll to position [238, 0]
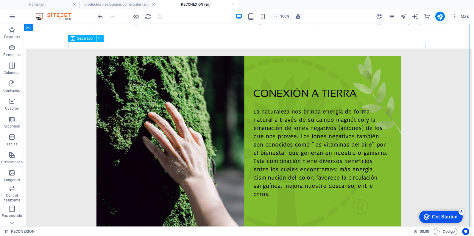
click at [117, 50] on div at bounding box center [248, 53] width 445 height 6
click at [123, 60] on figure at bounding box center [248, 142] width 445 height 173
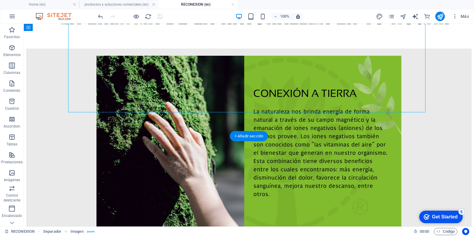
scroll to position [357, 0]
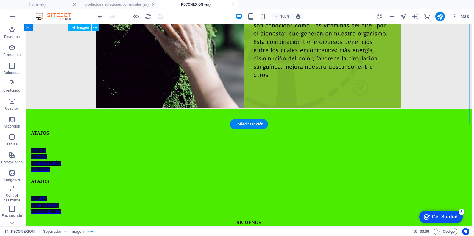
click at [206, 93] on figure at bounding box center [248, 23] width 445 height 173
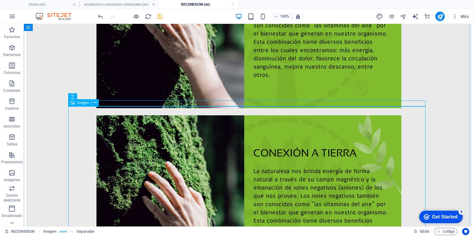
click at [219, 130] on figure at bounding box center [248, 201] width 445 height 173
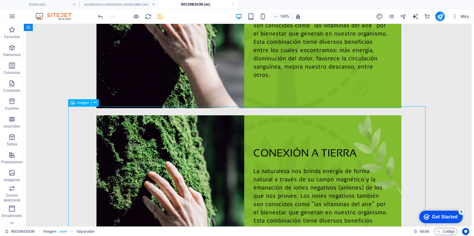
click at [219, 130] on figure at bounding box center [248, 201] width 445 height 173
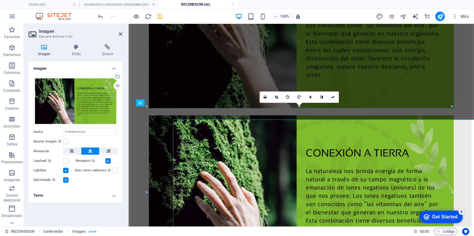
scroll to position [344, 0]
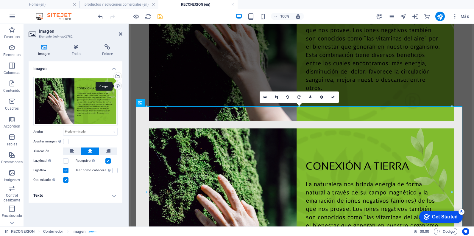
click at [119, 83] on div "Cargar" at bounding box center [117, 86] width 9 height 9
click at [65, 180] on label at bounding box center [65, 179] width 5 height 5
click at [0, 0] on input "Optimizado Las imágenes se comprimen para así mejorar la velocidad de las págin…" at bounding box center [0, 0] width 0 height 0
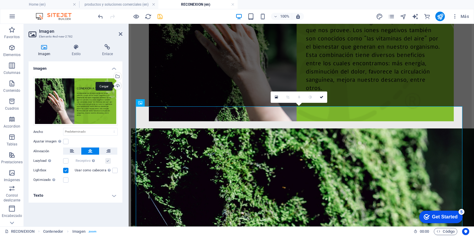
click at [118, 87] on div "Cargar" at bounding box center [117, 86] width 9 height 9
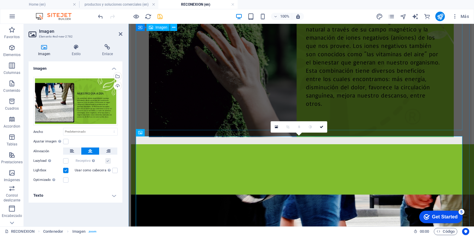
scroll to position [285, 0]
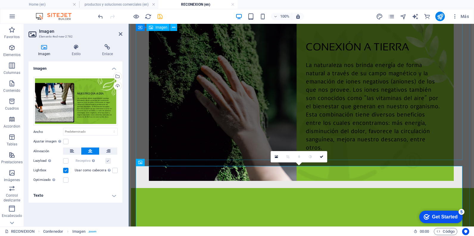
click at [177, 97] on figure at bounding box center [301, 95] width 341 height 173
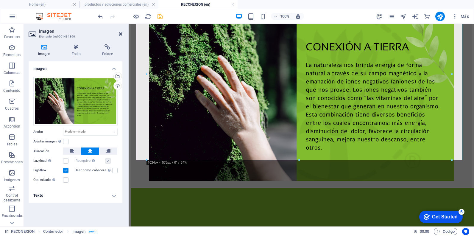
click at [122, 36] on icon at bounding box center [121, 34] width 4 height 5
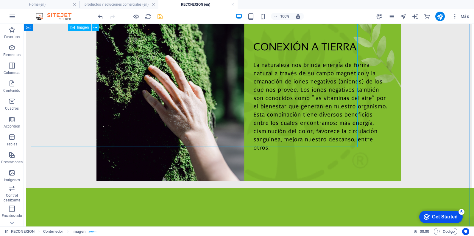
scroll to position [298, 0]
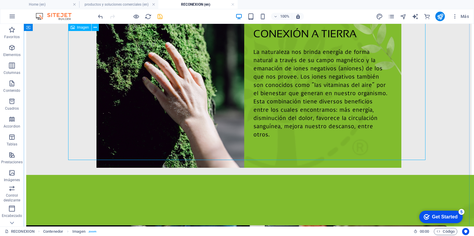
click at [115, 124] on figure at bounding box center [248, 82] width 445 height 173
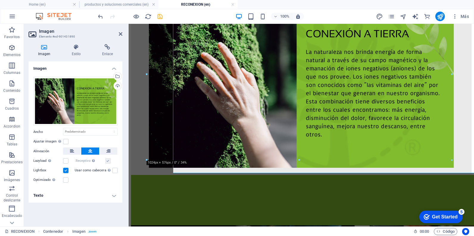
scroll to position [285, 0]
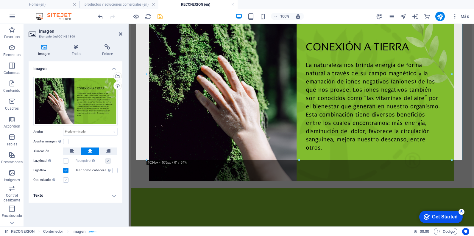
click at [64, 181] on label at bounding box center [65, 179] width 5 height 5
click at [0, 0] on input "Optimizado Las imágenes se comprimen para así mejorar la velocidad de las págin…" at bounding box center [0, 0] width 0 height 0
click at [64, 181] on label at bounding box center [65, 179] width 5 height 5
click at [0, 0] on input "Optimizado Las imágenes se comprimen para así mejorar la velocidad de las págin…" at bounding box center [0, 0] width 0 height 0
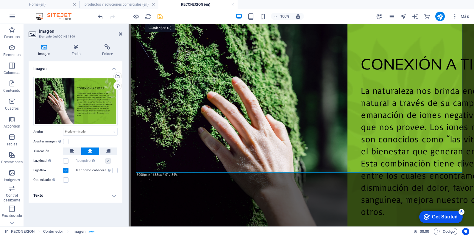
drag, startPoint x: 157, startPoint y: 16, endPoint x: 135, endPoint y: 50, distance: 40.5
click at [157, 16] on icon "save" at bounding box center [160, 16] width 7 height 7
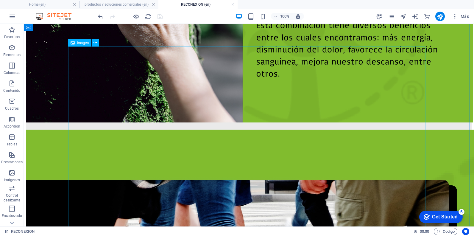
scroll to position [387, 0]
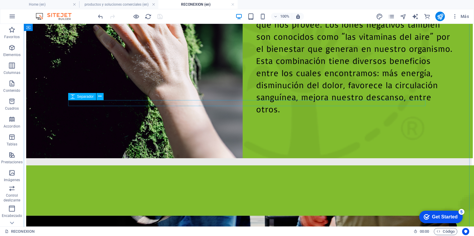
click at [157, 159] on div at bounding box center [248, 162] width 445 height 6
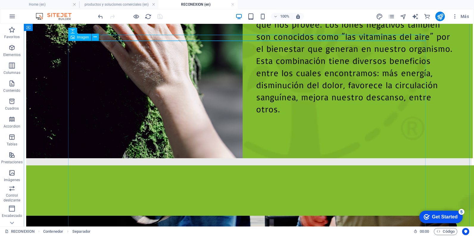
scroll to position [536, 0]
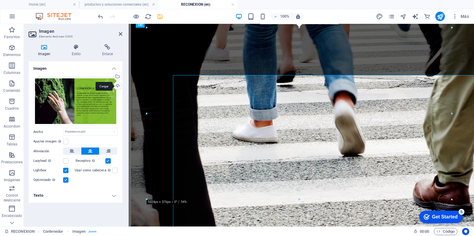
click at [117, 88] on div "Cargar" at bounding box center [117, 86] width 9 height 9
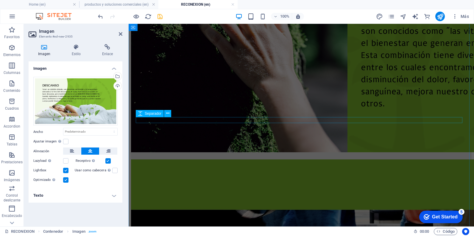
scroll to position [274, 0]
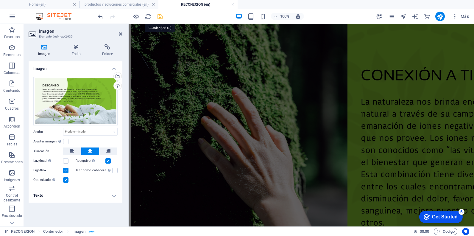
click at [163, 18] on icon "save" at bounding box center [160, 16] width 7 height 7
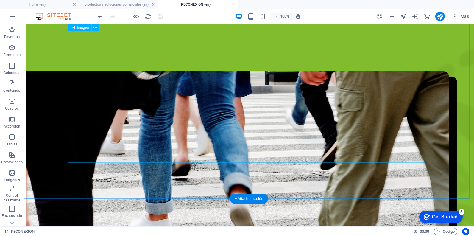
scroll to position [489, 0]
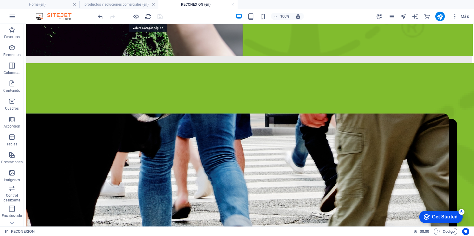
click at [146, 17] on icon "reload" at bounding box center [148, 16] width 7 height 7
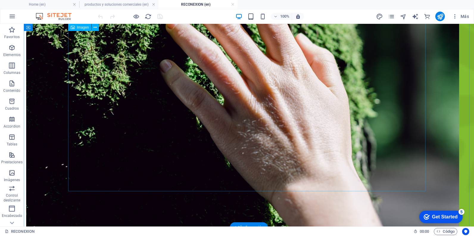
scroll to position [619, 0]
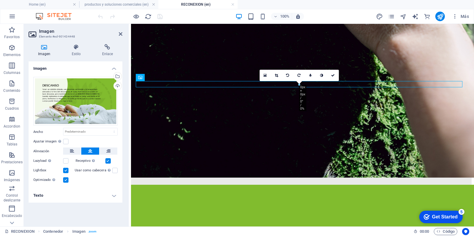
scroll to position [572, 0]
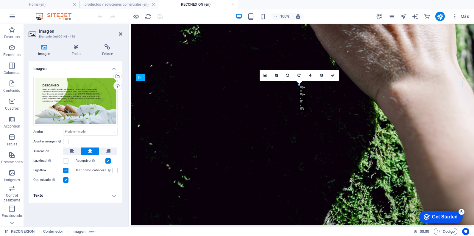
drag, startPoint x: 67, startPoint y: 179, endPoint x: 95, endPoint y: 171, distance: 29.0
click at [67, 179] on label at bounding box center [65, 179] width 5 height 5
click at [0, 0] on input "Optimizado Las imágenes se comprimen para así mejorar la velocidad de las págin…" at bounding box center [0, 0] width 0 height 0
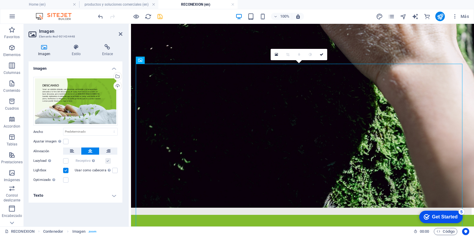
click at [162, 18] on icon "save" at bounding box center [160, 16] width 7 height 7
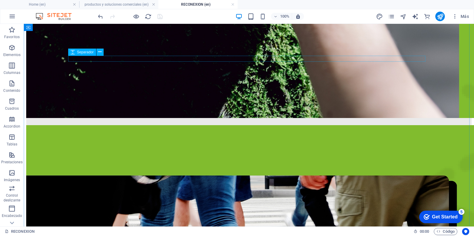
scroll to position [619, 0]
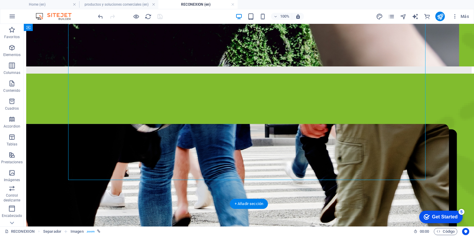
scroll to position [738, 0]
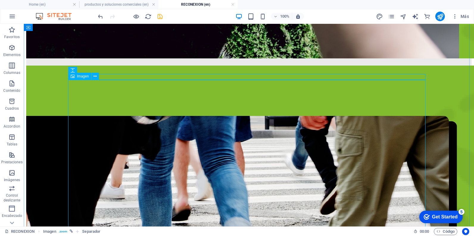
scroll to position [827, 0]
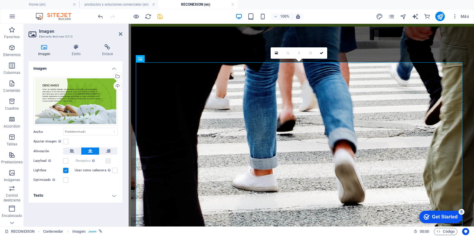
scroll to position [780, 0]
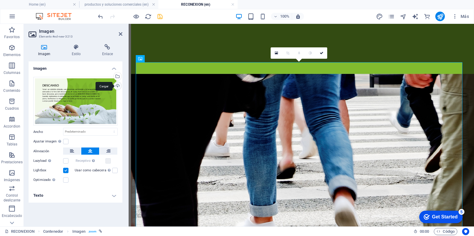
click at [119, 85] on div "Cargar" at bounding box center [117, 86] width 9 height 9
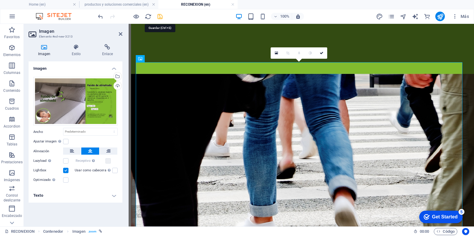
click at [158, 17] on icon "save" at bounding box center [160, 16] width 7 height 7
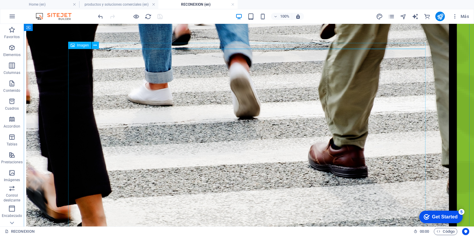
scroll to position [946, 0]
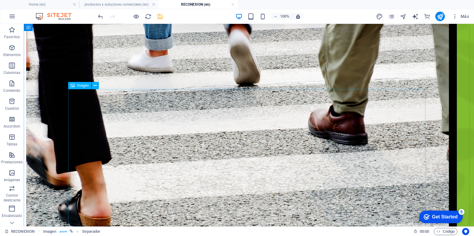
scroll to position [1025, 0]
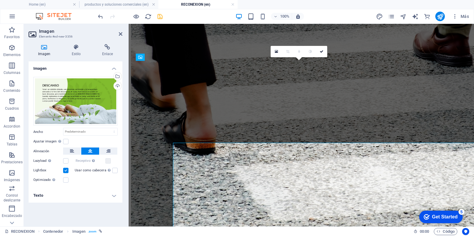
scroll to position [971, 0]
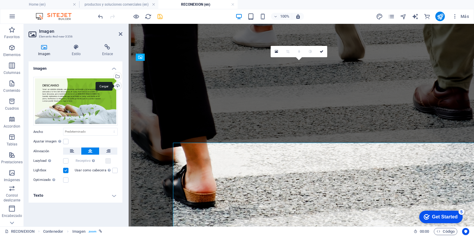
click at [117, 85] on div "Cargar" at bounding box center [117, 86] width 9 height 9
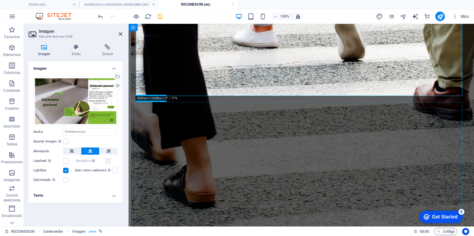
scroll to position [1120, 0]
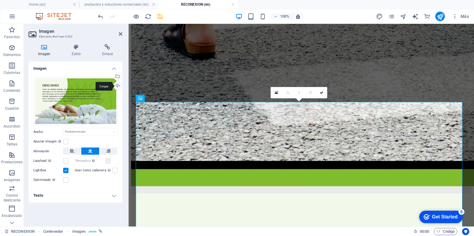
click at [119, 85] on div "Cargar" at bounding box center [117, 86] width 9 height 9
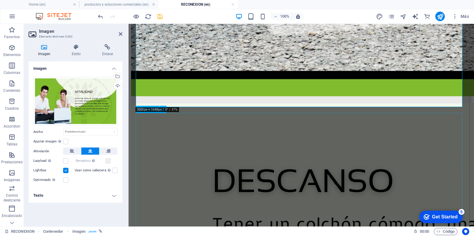
scroll to position [1299, 0]
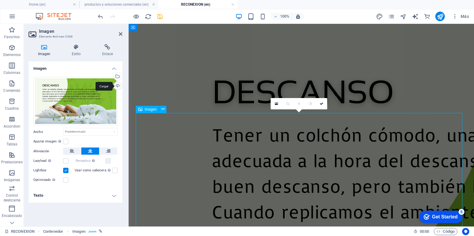
click at [117, 88] on div "Cargar" at bounding box center [117, 86] width 9 height 9
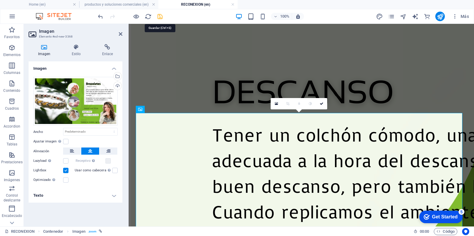
click at [162, 16] on icon "save" at bounding box center [160, 16] width 7 height 7
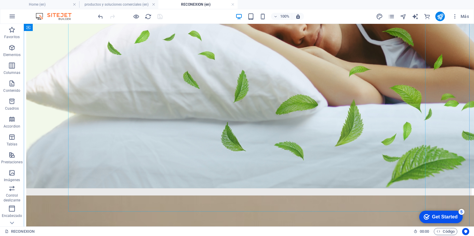
scroll to position [1725, 0]
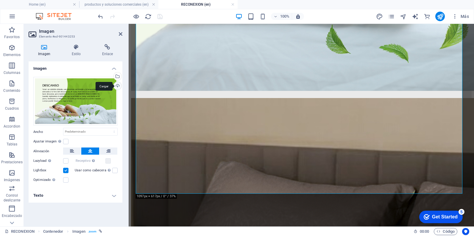
scroll to position [1591, 0]
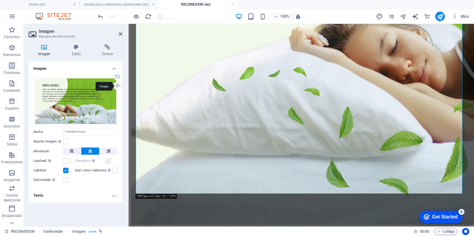
click at [118, 87] on div "Cargar" at bounding box center [117, 86] width 9 height 9
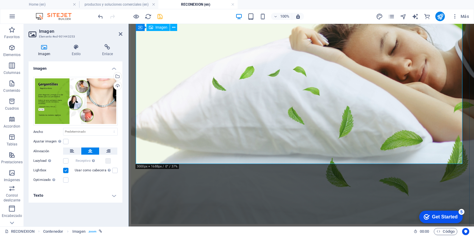
scroll to position [1621, 0]
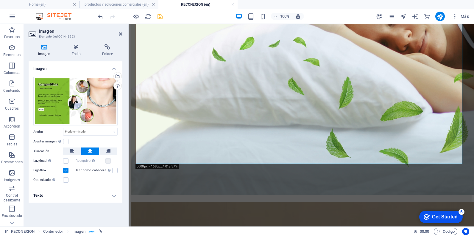
click at [121, 31] on h2 "Imagen" at bounding box center [80, 31] width 83 height 5
click at [120, 31] on h2 "Imagen" at bounding box center [80, 31] width 83 height 5
click at [121, 34] on icon at bounding box center [121, 34] width 4 height 5
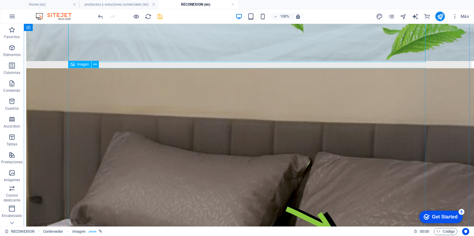
scroll to position [1874, 0]
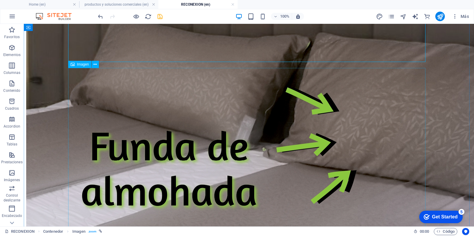
drag, startPoint x: 143, startPoint y: 117, endPoint x: 150, endPoint y: 133, distance: 18.1
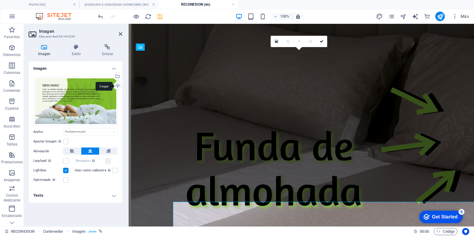
click at [119, 87] on div "Cargar" at bounding box center [117, 86] width 9 height 9
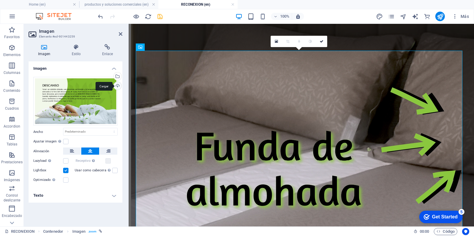
scroll to position [1740, 0]
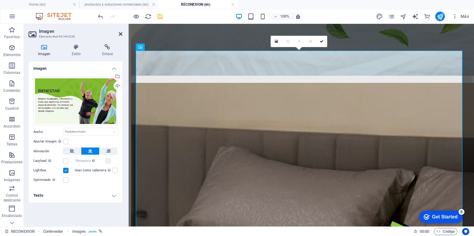
click at [121, 34] on icon at bounding box center [121, 34] width 4 height 5
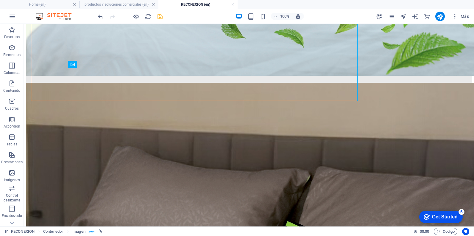
scroll to position [1874, 0]
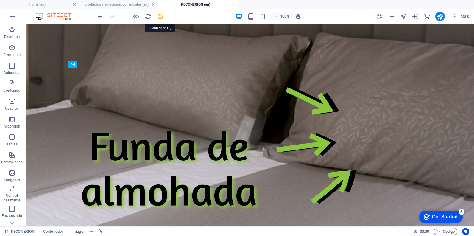
click at [159, 20] on icon "save" at bounding box center [160, 16] width 7 height 7
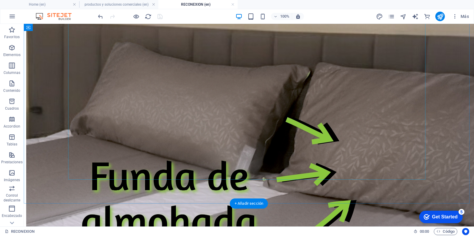
scroll to position [1963, 0]
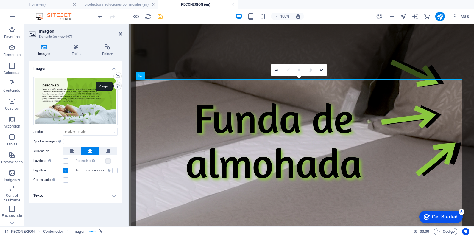
click at [117, 88] on div "Cargar" at bounding box center [117, 86] width 9 height 9
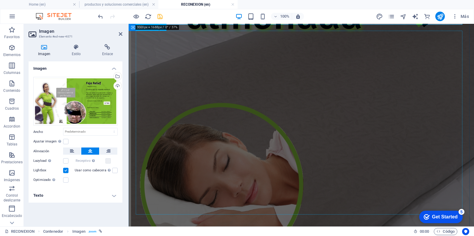
scroll to position [2140, 0]
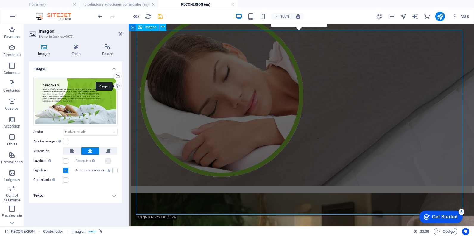
click at [118, 88] on div "Cargar" at bounding box center [117, 86] width 9 height 9
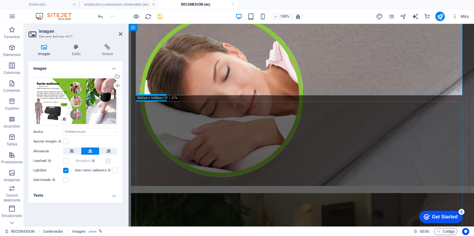
scroll to position [2259, 0]
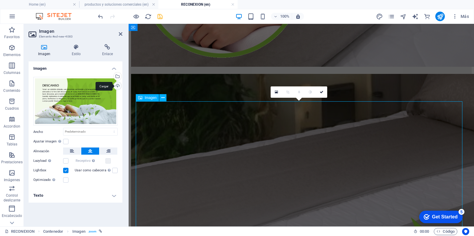
click at [117, 85] on div "Cargar" at bounding box center [117, 86] width 9 height 9
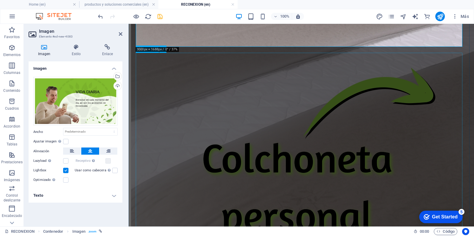
scroll to position [2497, 0]
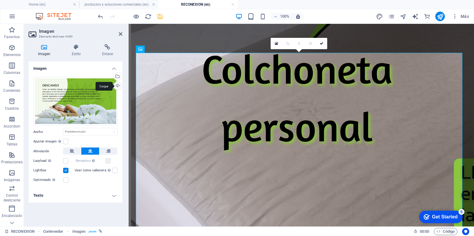
click at [119, 88] on div "Cargar" at bounding box center [117, 86] width 9 height 9
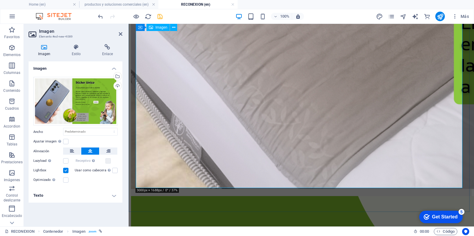
scroll to position [2527, 0]
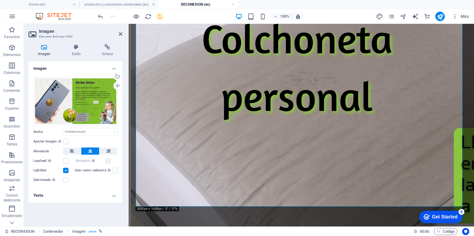
click at [159, 20] on div at bounding box center [130, 17] width 67 height 10
click at [160, 17] on icon "save" at bounding box center [160, 16] width 7 height 7
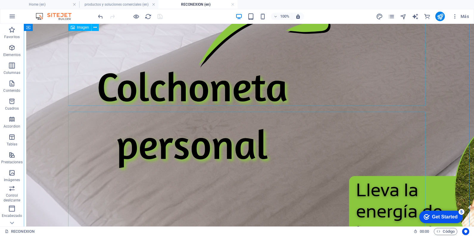
scroll to position [2658, 0]
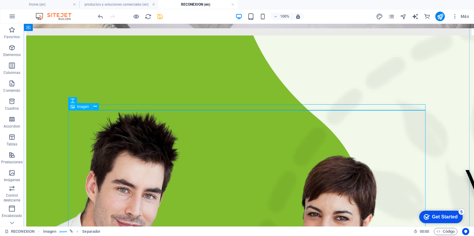
scroll to position [2866, 0]
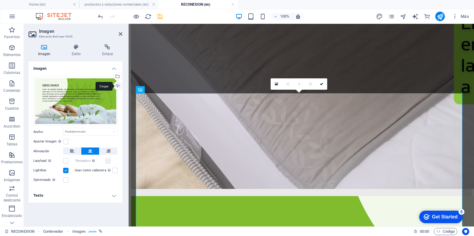
drag, startPoint x: 6, startPoint y: 101, endPoint x: 116, endPoint y: 88, distance: 110.6
click at [116, 88] on div "Cargar" at bounding box center [117, 86] width 9 height 9
drag, startPoint x: 161, startPoint y: 17, endPoint x: 161, endPoint y: 63, distance: 46.2
click at [161, 17] on icon "save" at bounding box center [160, 16] width 7 height 7
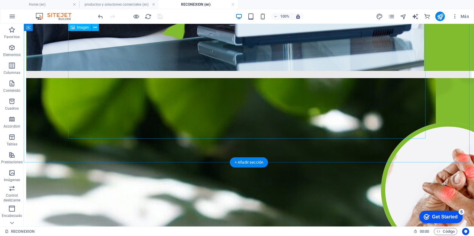
scroll to position [3238, 0]
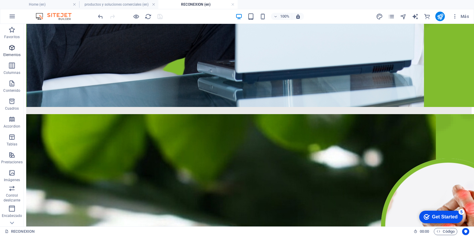
click at [4, 47] on span "Elementos" at bounding box center [12, 51] width 24 height 14
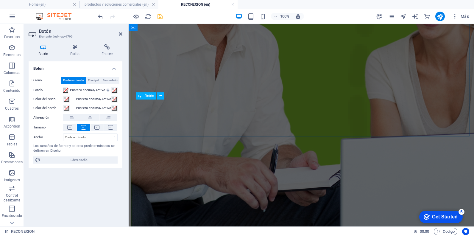
scroll to position [3013, 0]
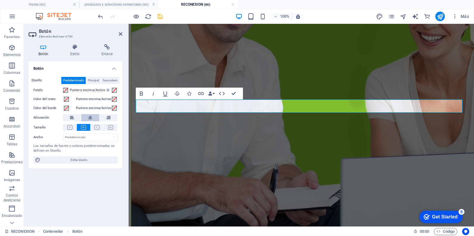
click at [93, 115] on button at bounding box center [90, 117] width 18 height 7
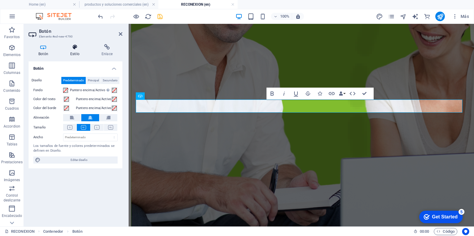
click at [74, 52] on h4 "Estilo" at bounding box center [75, 50] width 31 height 13
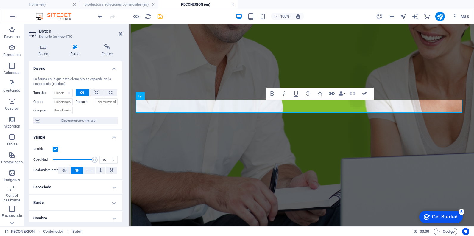
click at [68, 199] on h4 "Borde" at bounding box center [76, 202] width 94 height 14
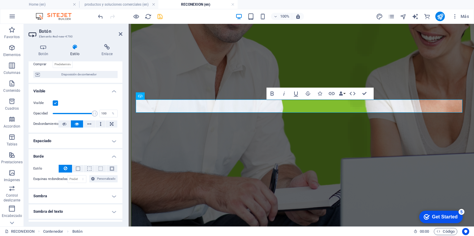
scroll to position [121, 0]
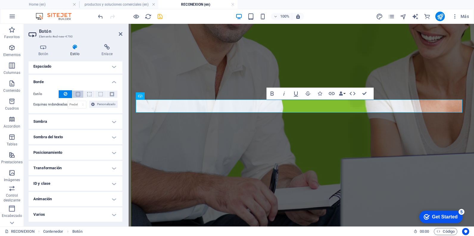
click at [76, 93] on span at bounding box center [78, 94] width 4 height 4
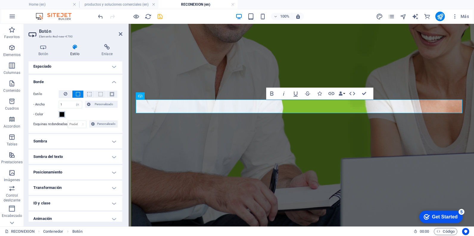
click at [63, 114] on span at bounding box center [62, 114] width 5 height 5
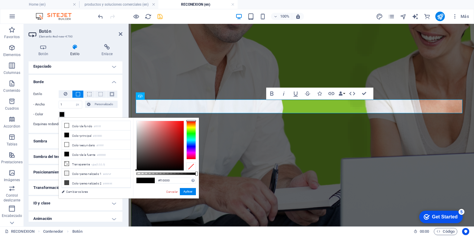
drag, startPoint x: 202, startPoint y: 123, endPoint x: 208, endPoint y: 119, distance: 7.9
click at [208, 119] on body "[DOMAIN_NAME] Home (en) productos y soluciones comerciales (en) RECONEXION (en)…" at bounding box center [237, 118] width 474 height 236
type input "#ff0000"
click at [187, 190] on button "Aplicar" at bounding box center [188, 191] width 16 height 7
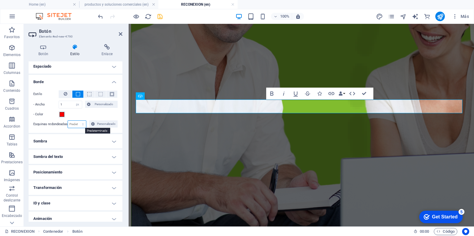
click at [76, 123] on select "Predeterminado px rem % vh vw Personalizado" at bounding box center [77, 124] width 18 height 7
select select "px"
click at [77, 121] on select "Predeterminado px rem % vh vw Personalizado" at bounding box center [77, 124] width 18 height 7
type input "7"
click at [48, 56] on h4 "Botón" at bounding box center [45, 50] width 32 height 13
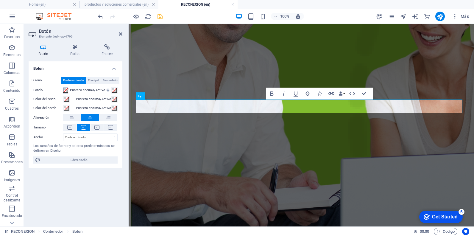
click at [64, 91] on span at bounding box center [65, 90] width 5 height 5
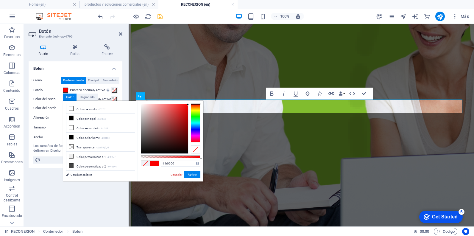
drag, startPoint x: 166, startPoint y: 118, endPoint x: 207, endPoint y: 104, distance: 42.9
click at [207, 104] on body "[DOMAIN_NAME] Home (en) productos y soluciones comerciales (en) RECONEXION (en)…" at bounding box center [237, 118] width 474 height 236
type input "#ff0000"
drag, startPoint x: 187, startPoint y: 103, endPoint x: 191, endPoint y: 98, distance: 6.6
click at [191, 98] on body "[DOMAIN_NAME] Home (en) productos y soluciones comerciales (en) RECONEXION (en)…" at bounding box center [237, 118] width 474 height 236
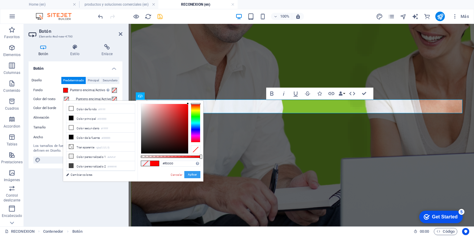
click at [196, 173] on button "Aplicar" at bounding box center [192, 174] width 16 height 7
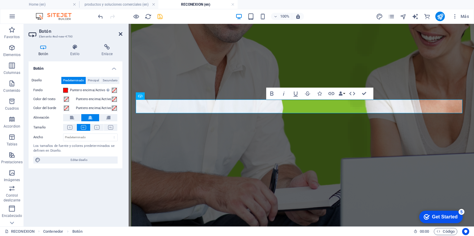
click at [119, 35] on icon at bounding box center [121, 34] width 4 height 5
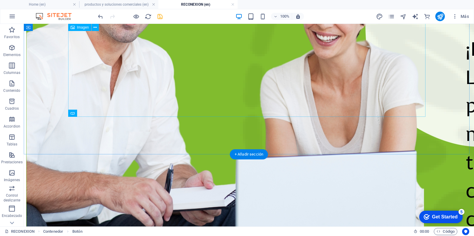
scroll to position [3268, 0]
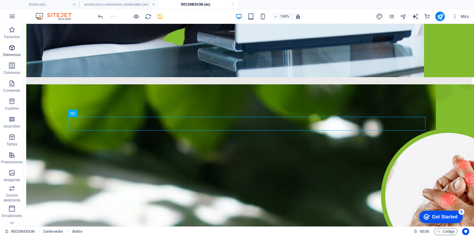
click at [13, 49] on icon "button" at bounding box center [11, 47] width 7 height 7
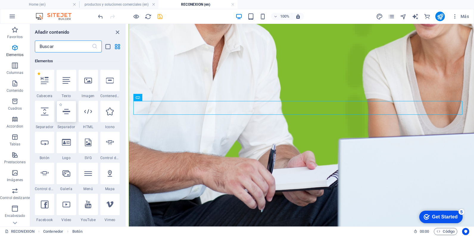
scroll to position [63, 0]
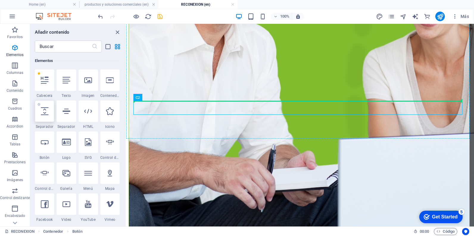
select select "px"
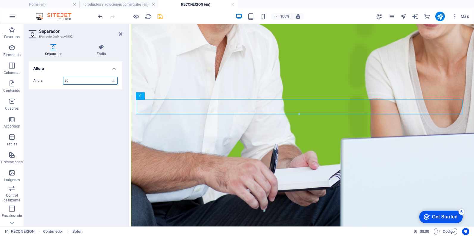
scroll to position [3013, 0]
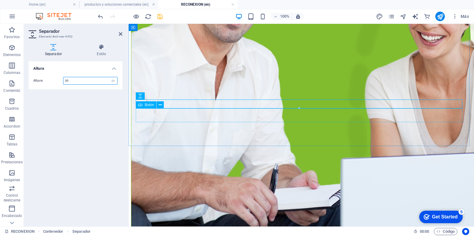
type input "30"
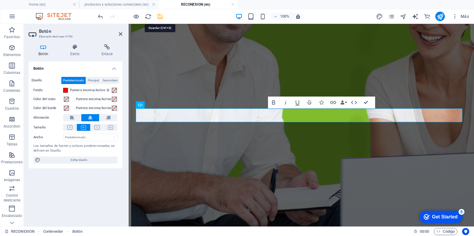
click at [160, 18] on icon "save" at bounding box center [160, 16] width 7 height 7
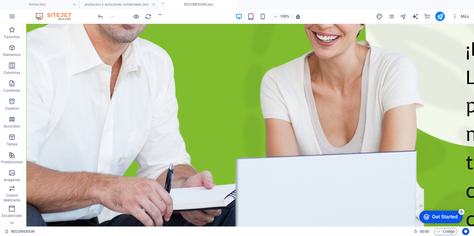
scroll to position [3268, 0]
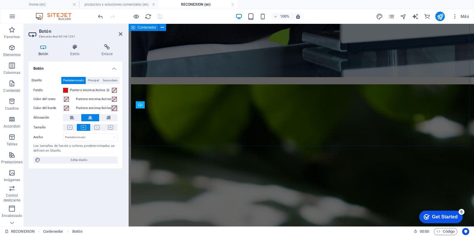
scroll to position [3013, 0]
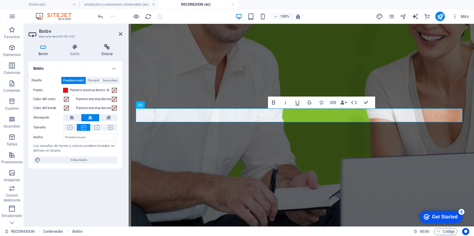
click at [103, 45] on icon at bounding box center [107, 47] width 31 height 6
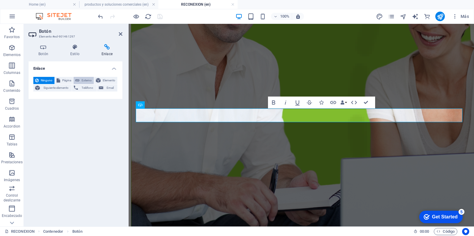
click at [83, 80] on span "Externo" at bounding box center [86, 80] width 11 height 7
select select "blank"
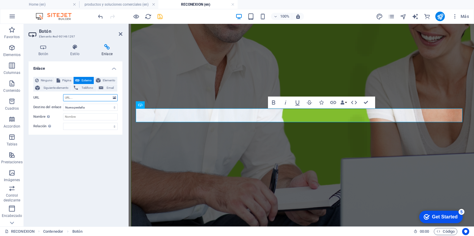
click at [75, 98] on input "URL" at bounding box center [90, 97] width 54 height 7
paste input "[URL][DOMAIN_NAME]"
type input "[URL][DOMAIN_NAME]"
click at [161, 16] on icon "save" at bounding box center [160, 16] width 7 height 7
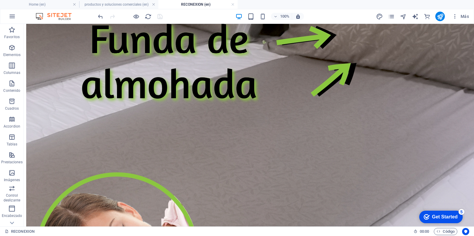
scroll to position [1958, 0]
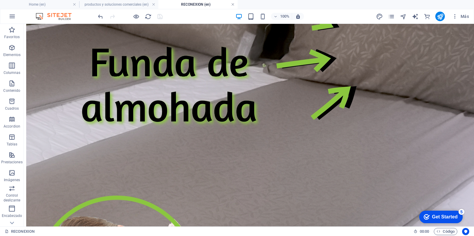
drag, startPoint x: 119, startPoint y: 0, endPoint x: 232, endPoint y: 6, distance: 112.7
click at [232, 6] on link at bounding box center [233, 5] width 4 height 6
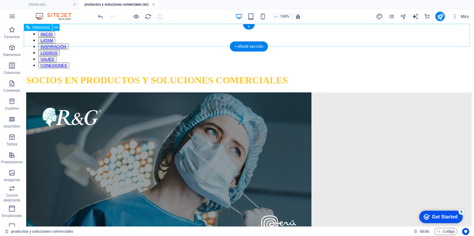
scroll to position [482, 0]
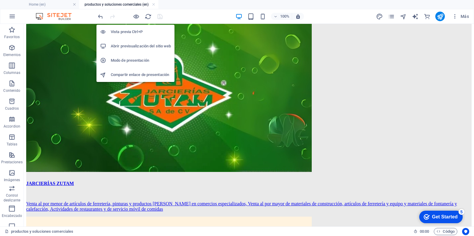
click at [132, 33] on h6 "Vista previa Ctrl+P" at bounding box center [141, 31] width 60 height 7
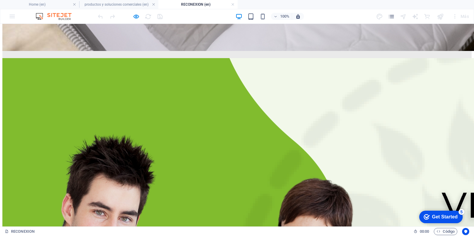
scroll to position [2635, 0]
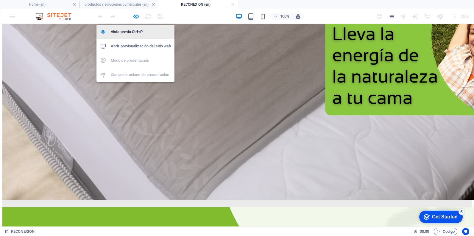
click at [136, 33] on h6 "Vista previa Ctrl+P" at bounding box center [141, 31] width 60 height 7
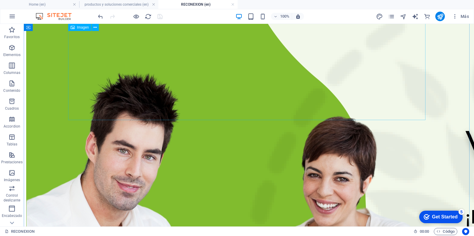
scroll to position [2844, 0]
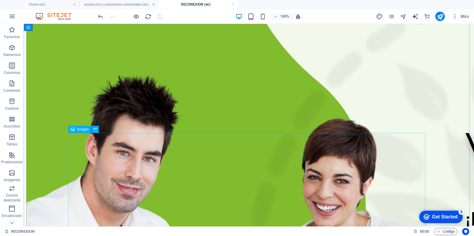
click at [83, 131] on span "Imagen" at bounding box center [83, 129] width 12 height 4
click at [79, 128] on span "Imagen" at bounding box center [83, 129] width 12 height 4
click at [159, 17] on icon "save" at bounding box center [160, 16] width 7 height 7
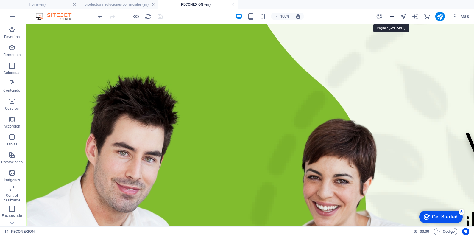
click at [390, 18] on icon "pages" at bounding box center [391, 16] width 7 height 7
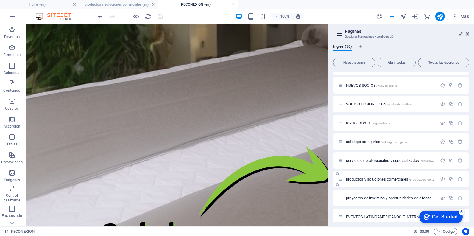
scroll to position [119, 0]
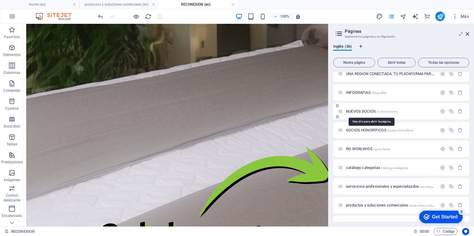
click at [368, 113] on span "NUEVOS SOCIOS /nuevos-socios" at bounding box center [372, 111] width 52 height 4
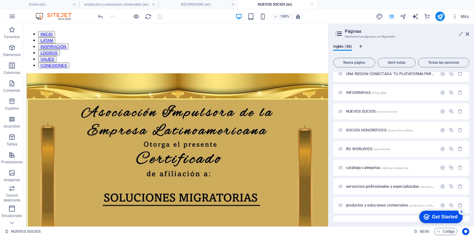
scroll to position [0, 0]
drag, startPoint x: 468, startPoint y: 34, endPoint x: 244, endPoint y: 94, distance: 231.8
click at [468, 34] on icon at bounding box center [468, 34] width 4 height 5
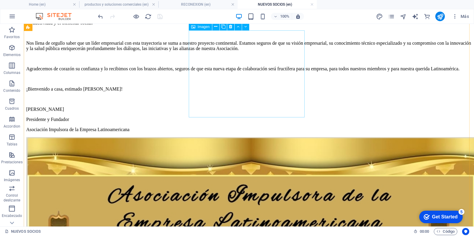
scroll to position [1191, 0]
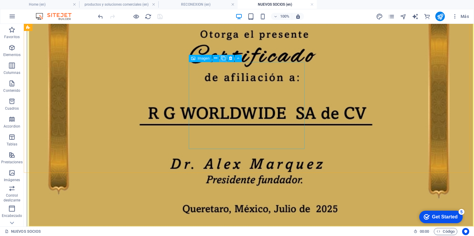
click at [224, 58] on icon at bounding box center [223, 58] width 4 height 6
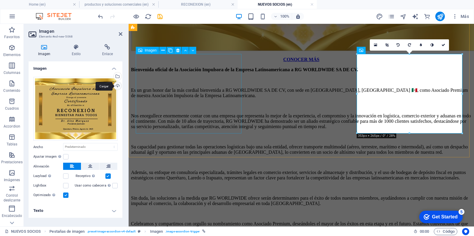
scroll to position [1170, 0]
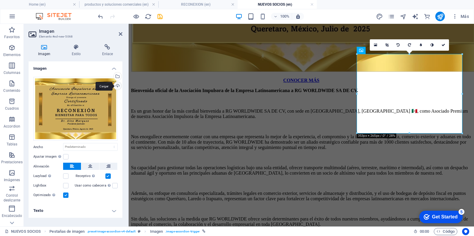
click at [118, 86] on div "Cargar" at bounding box center [117, 86] width 9 height 9
click at [160, 18] on icon "save" at bounding box center [160, 16] width 7 height 7
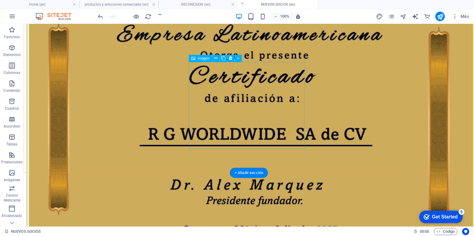
scroll to position [1191, 0]
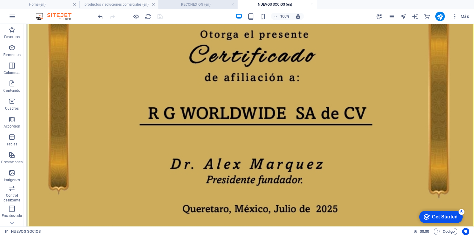
click at [192, 2] on h4 "RECONEXION (en)" at bounding box center [197, 4] width 79 height 7
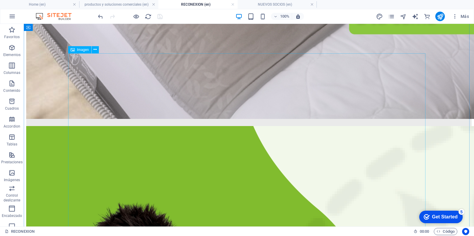
scroll to position [2906, 0]
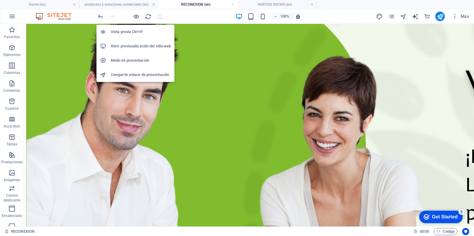
click at [135, 33] on h6 "Vista previa Ctrl+P" at bounding box center [141, 31] width 60 height 7
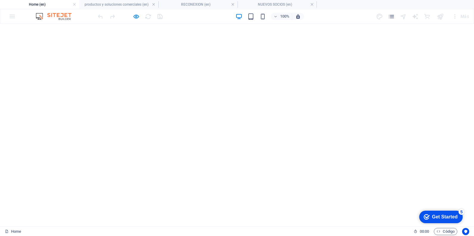
scroll to position [787, 0]
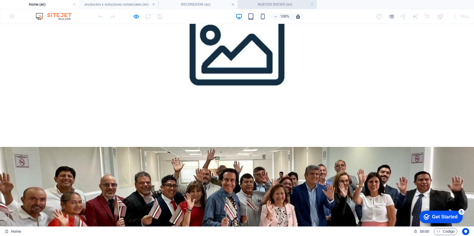
click at [267, 1] on h4 "NUEVOS SOCIOS (en)" at bounding box center [277, 4] width 79 height 7
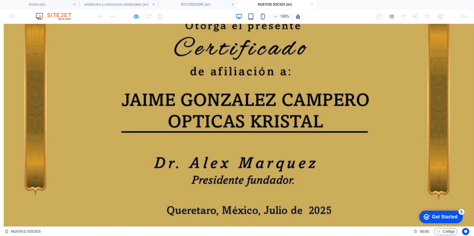
scroll to position [0, 0]
drag, startPoint x: 199, startPoint y: 4, endPoint x: 199, endPoint y: 21, distance: 16.1
click at [199, 4] on h4 "RECONEXION (en)" at bounding box center [197, 4] width 79 height 7
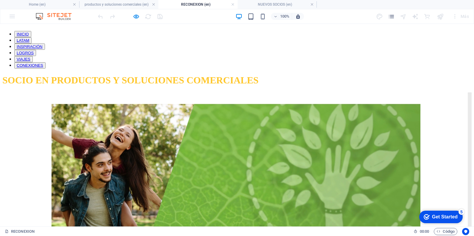
scroll to position [2906, 0]
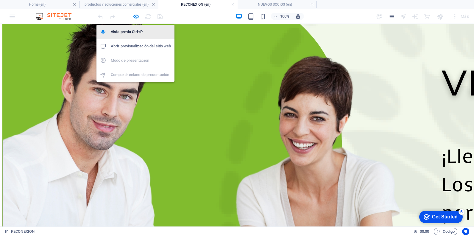
click at [136, 37] on li "Vista previa Ctrl+P" at bounding box center [135, 32] width 78 height 14
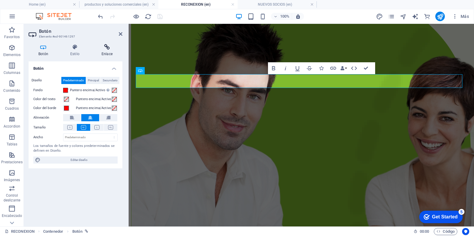
click at [110, 52] on h4 "Enlace" at bounding box center [107, 50] width 31 height 13
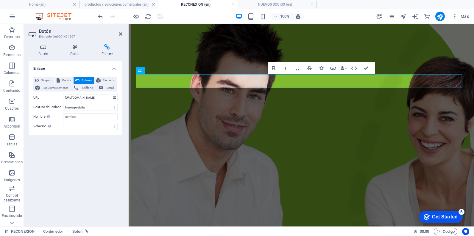
scroll to position [2668, 0]
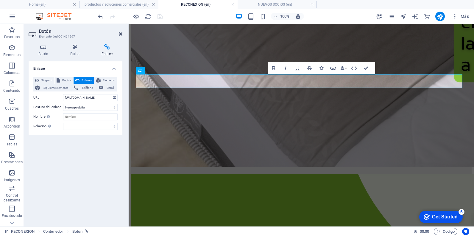
click at [121, 33] on icon at bounding box center [121, 34] width 4 height 5
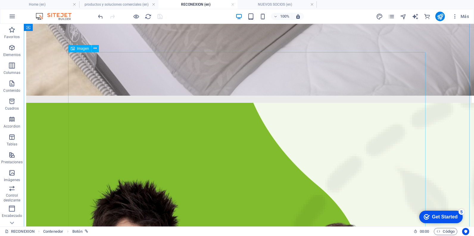
scroll to position [2591, 0]
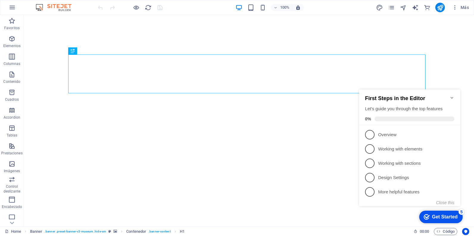
click at [451, 95] on icon "Minimize checklist" at bounding box center [452, 97] width 5 height 5
